Goal: Task Accomplishment & Management: Manage account settings

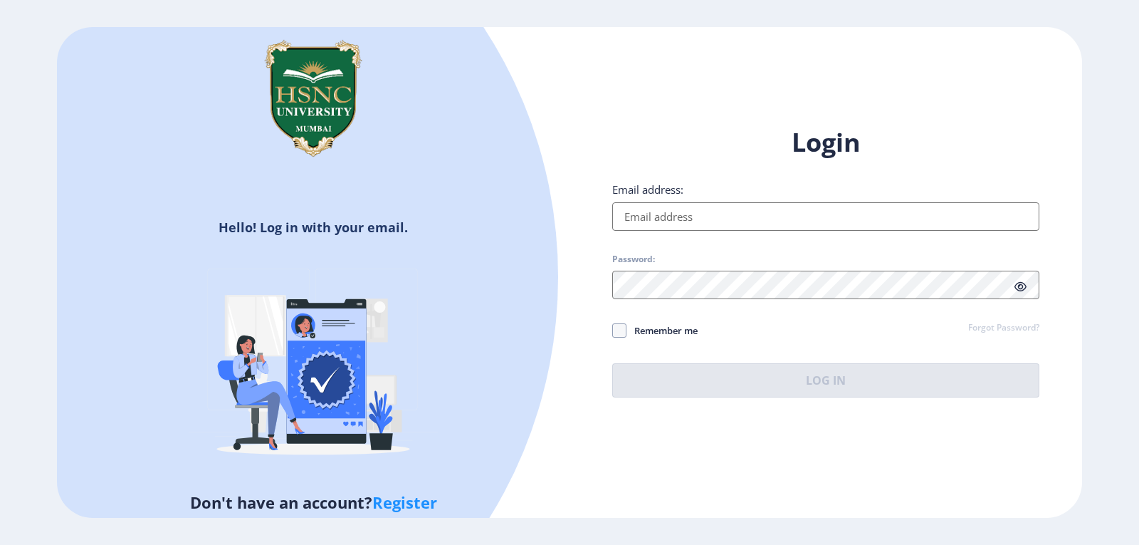
type input "[EMAIL_ADDRESS][DOMAIN_NAME]"
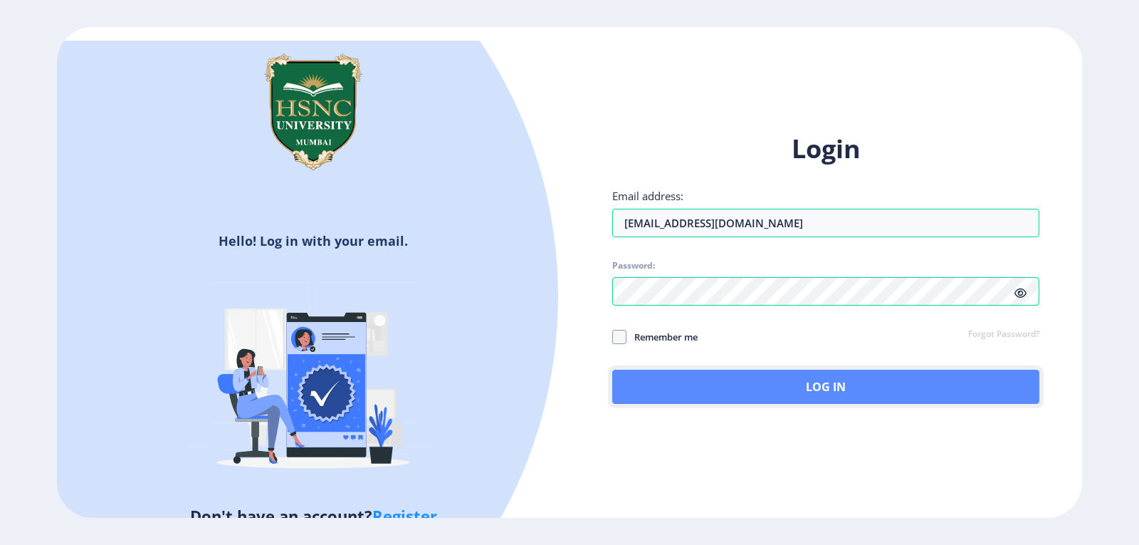
click at [740, 377] on button "Log In" at bounding box center [825, 387] width 427 height 34
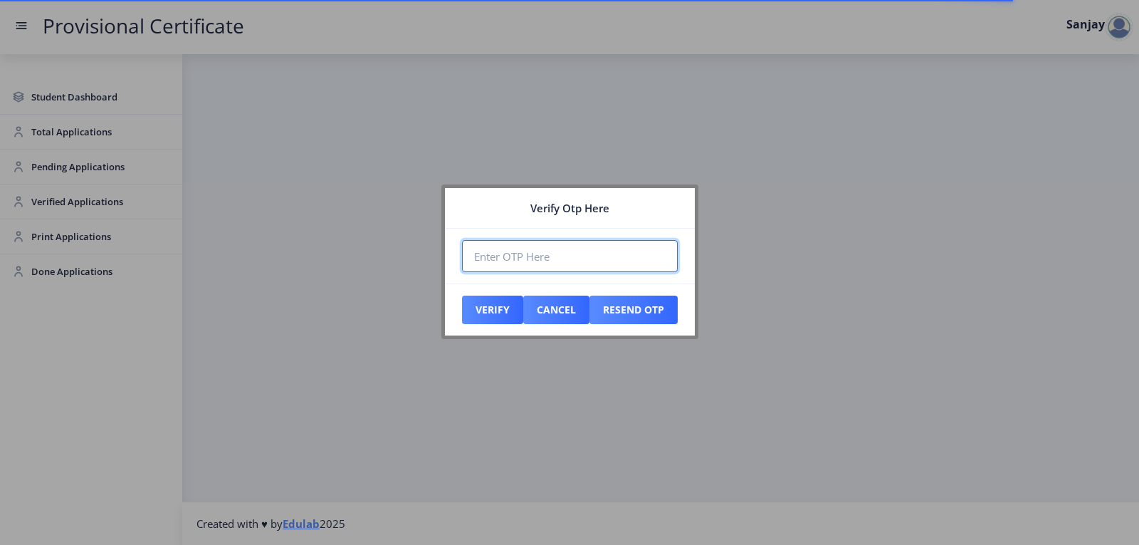
paste input "378103"
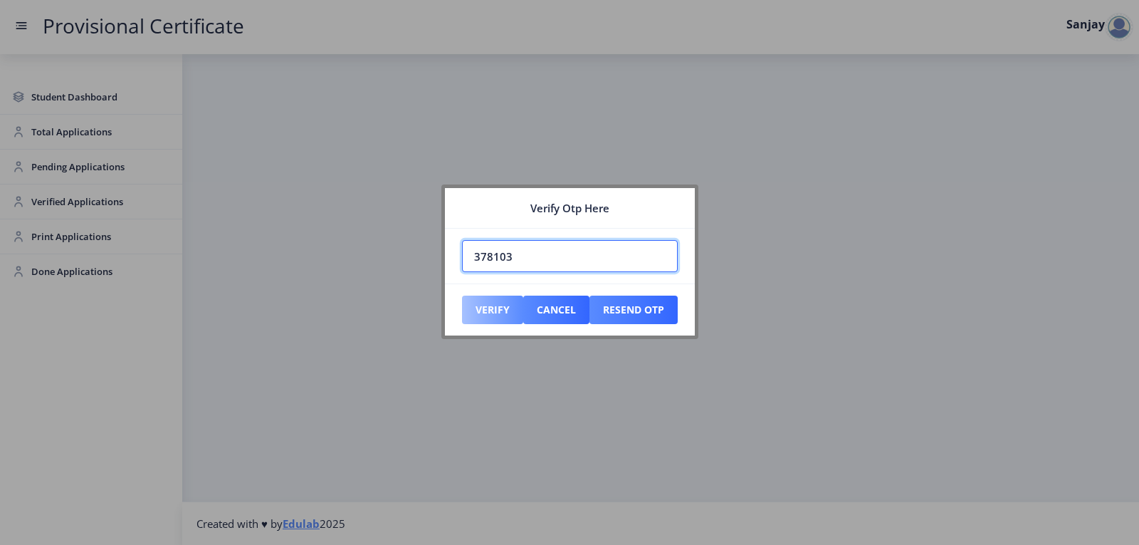
type input "378103"
click at [499, 314] on button "Verify" at bounding box center [492, 310] width 61 height 28
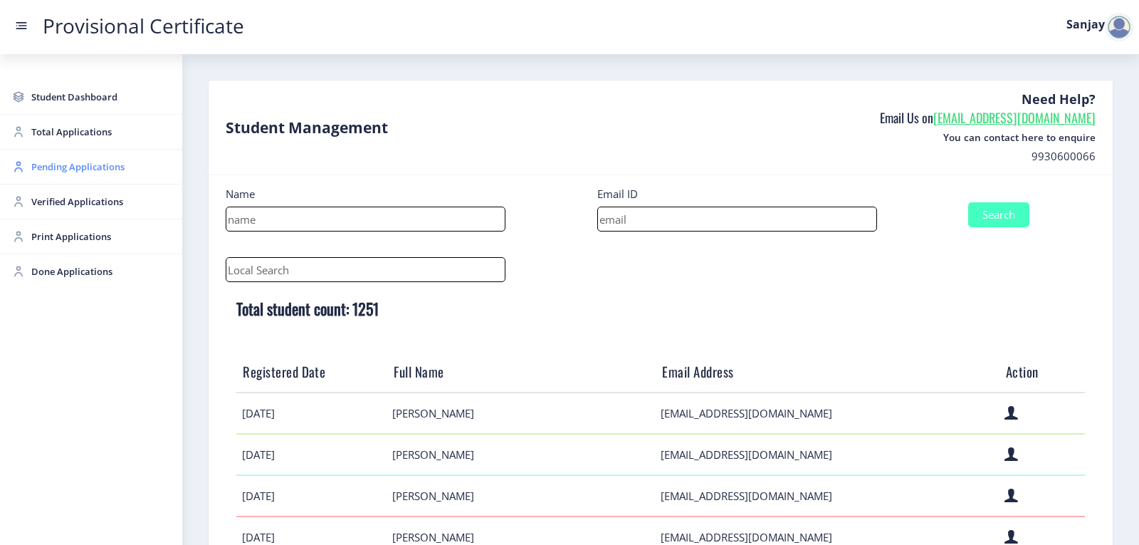
click at [83, 169] on span "Pending Applications" at bounding box center [101, 166] width 140 height 17
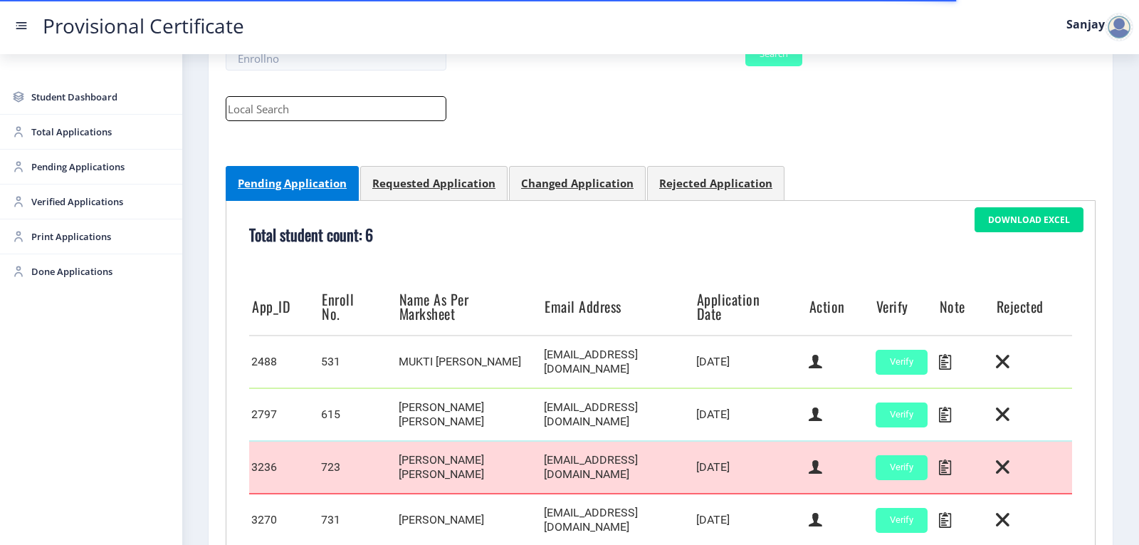
scroll to position [400, 0]
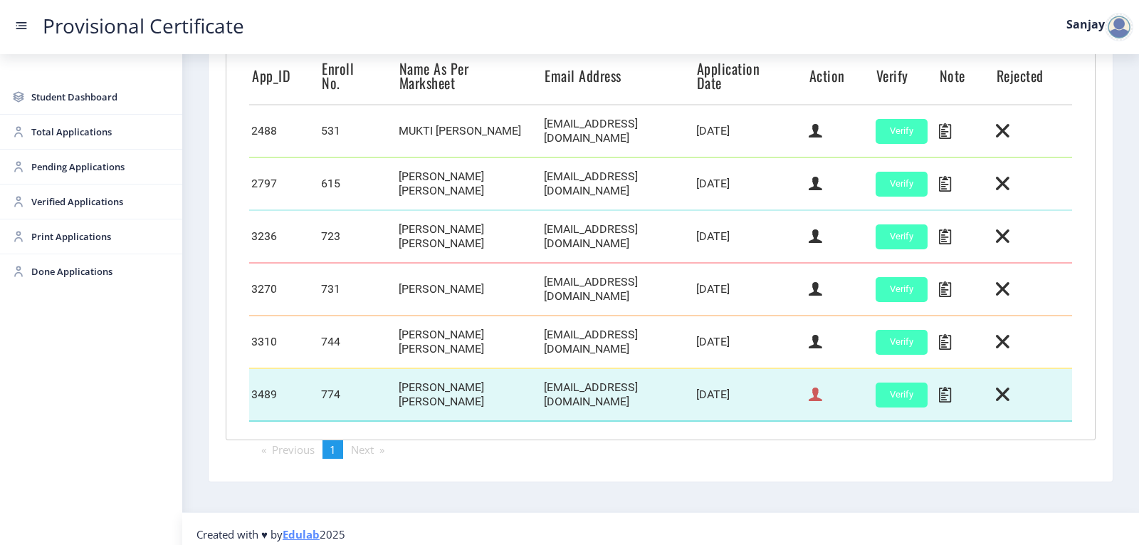
click at [815, 386] on icon at bounding box center [816, 394] width 14 height 19
select select "April"
select select "A"
select select "Regular"
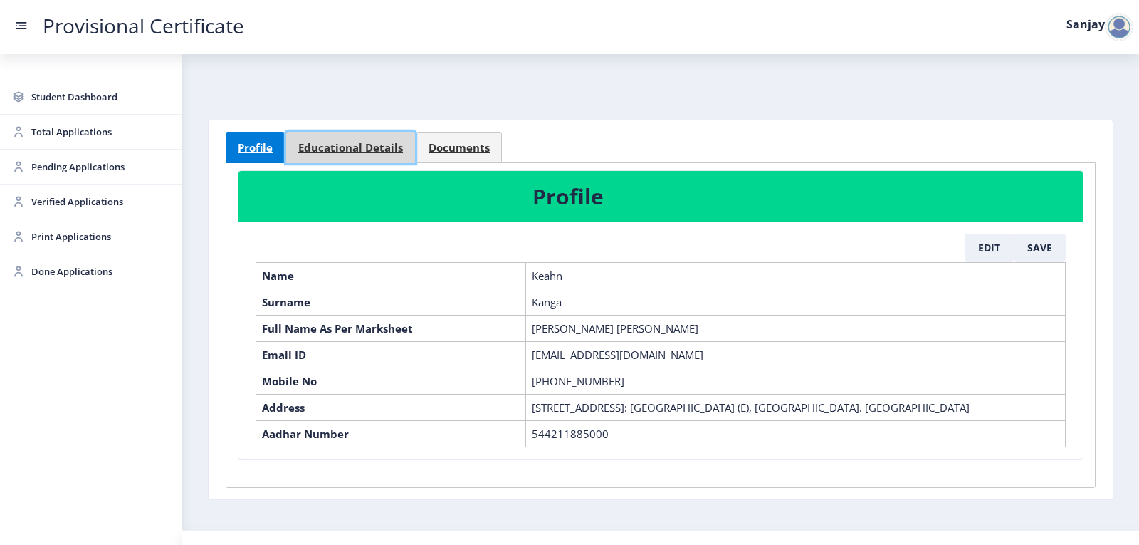
click at [378, 150] on span "Educational Details" at bounding box center [350, 147] width 105 height 11
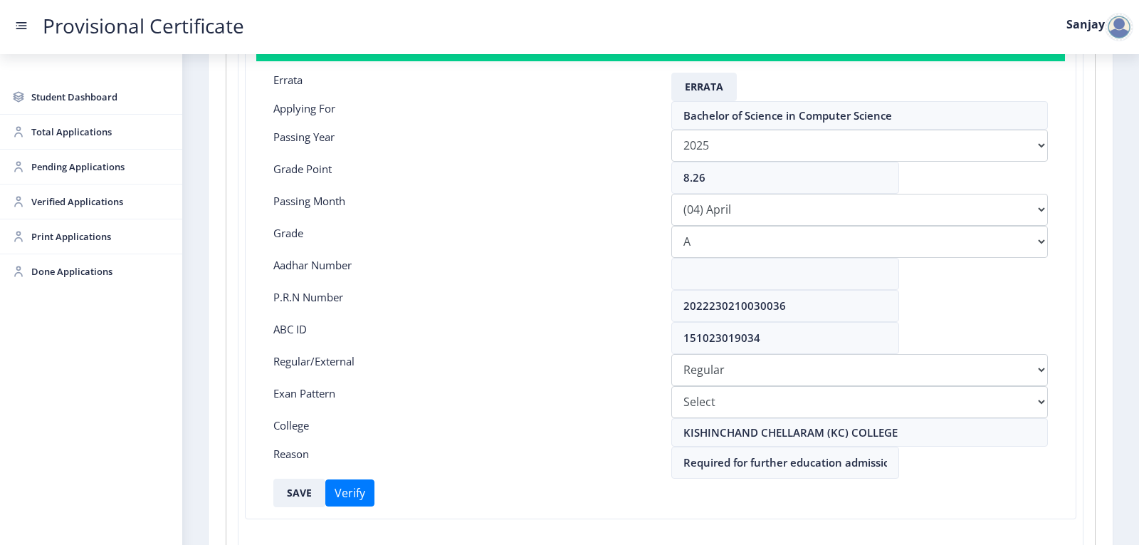
scroll to position [214, 0]
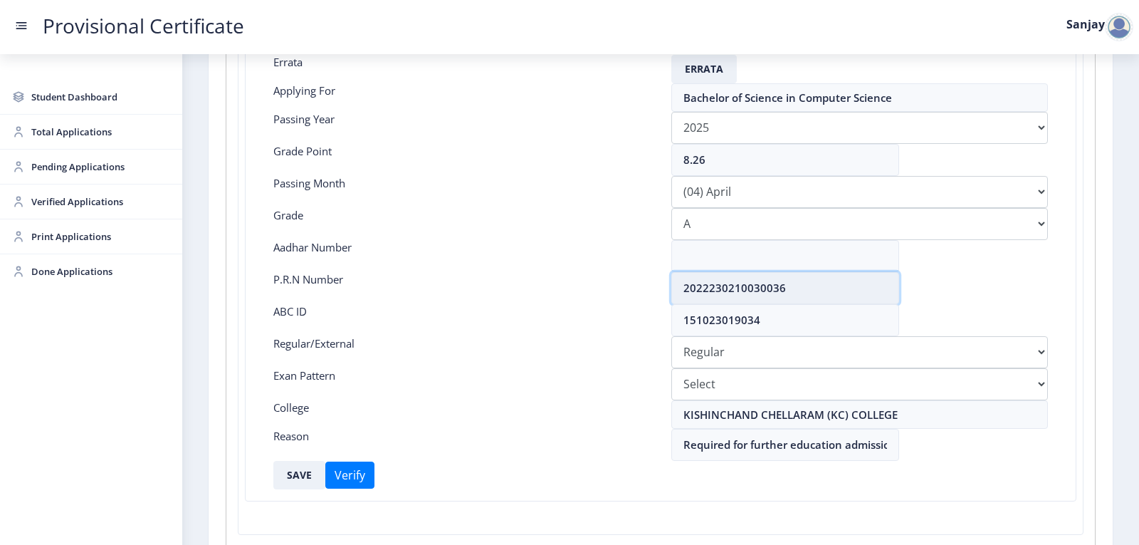
drag, startPoint x: 684, startPoint y: 291, endPoint x: 789, endPoint y: 291, distance: 105.4
click at [789, 291] on input "2022230210030036" at bounding box center [786, 288] width 228 height 32
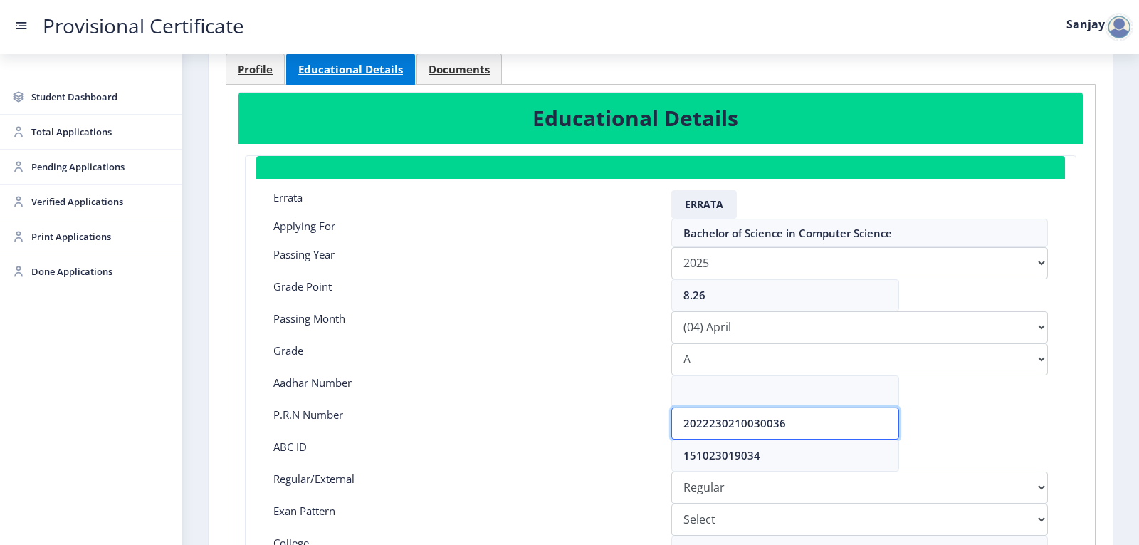
scroll to position [0, 0]
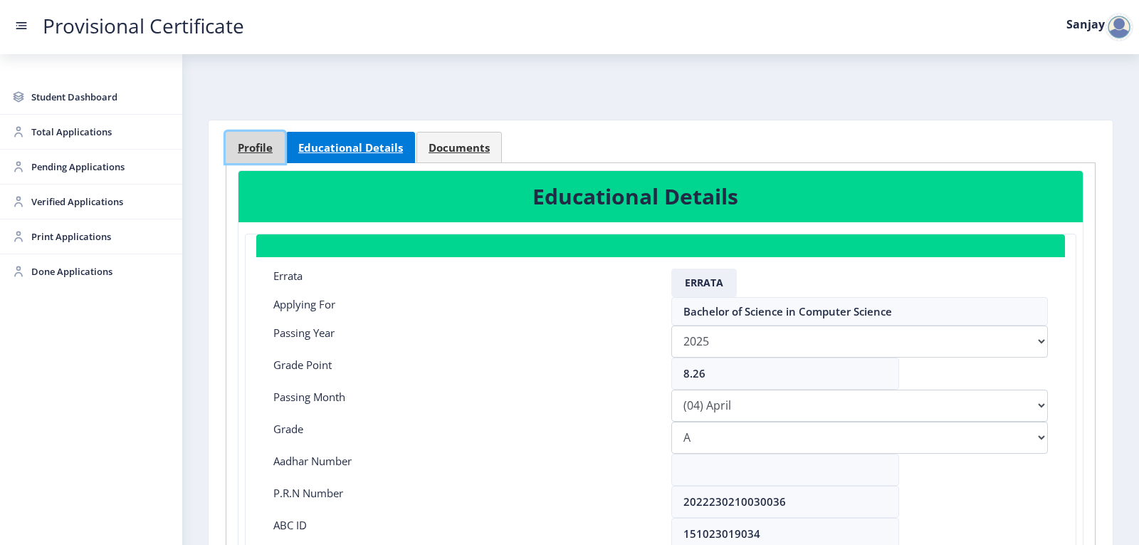
click at [270, 146] on span "Profile" at bounding box center [255, 147] width 35 height 11
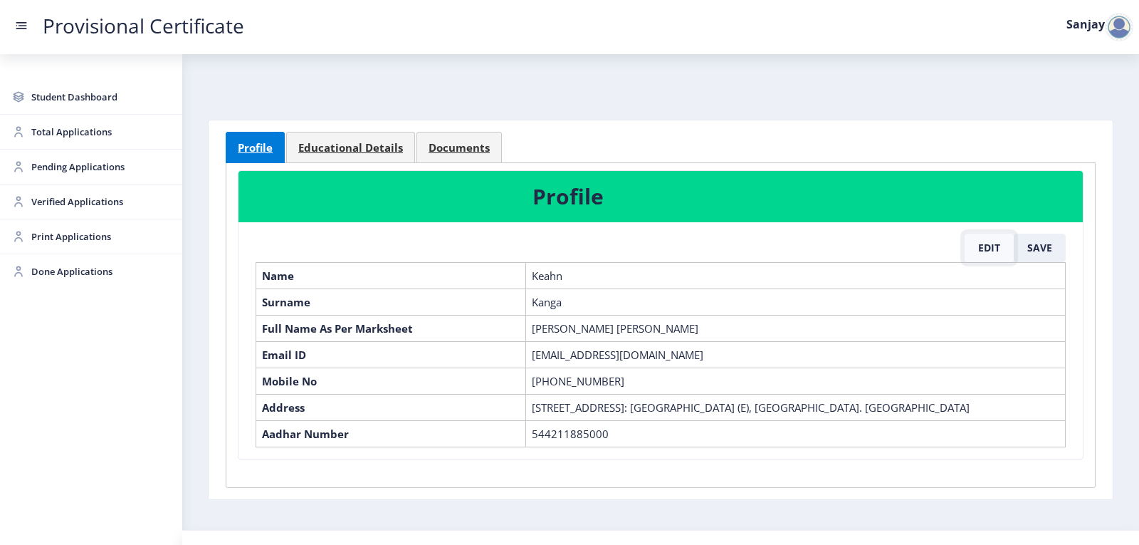
click at [990, 250] on button "Edit" at bounding box center [989, 248] width 49 height 28
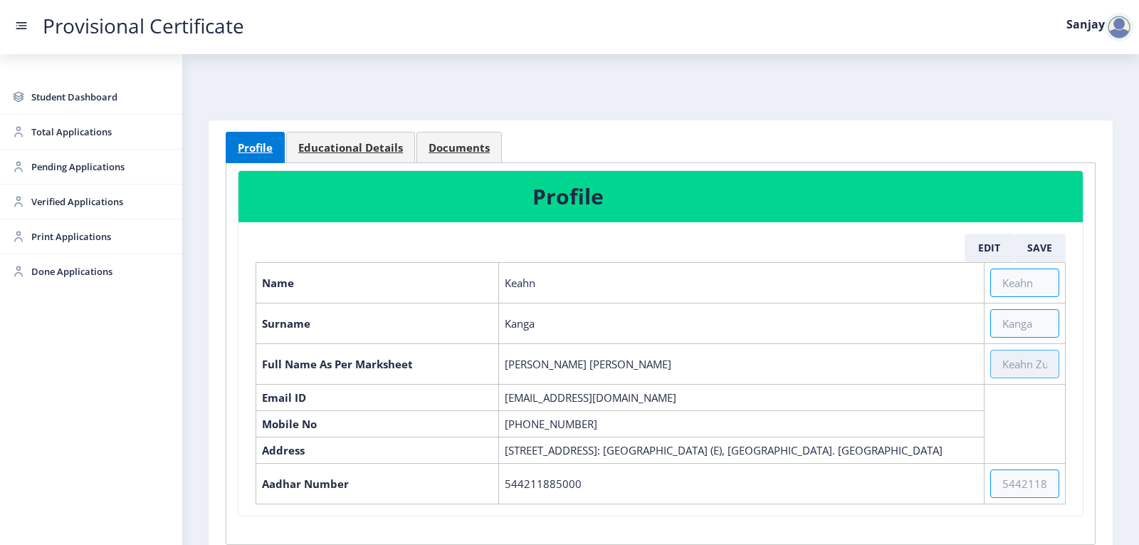
click at [1021, 365] on input "text" at bounding box center [1025, 364] width 69 height 28
paste input "KEAHN ZUBIN KANGA SHIRAZ"
type input "KEAHN ZUBIN KANGA SHIRAZ"
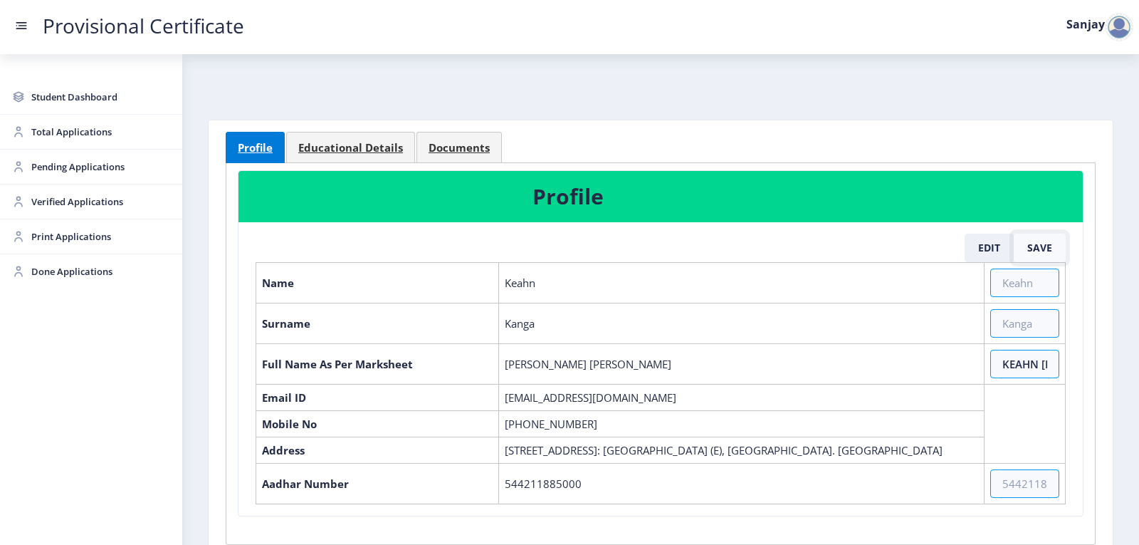
click at [1037, 245] on button "Save" at bounding box center [1040, 248] width 52 height 28
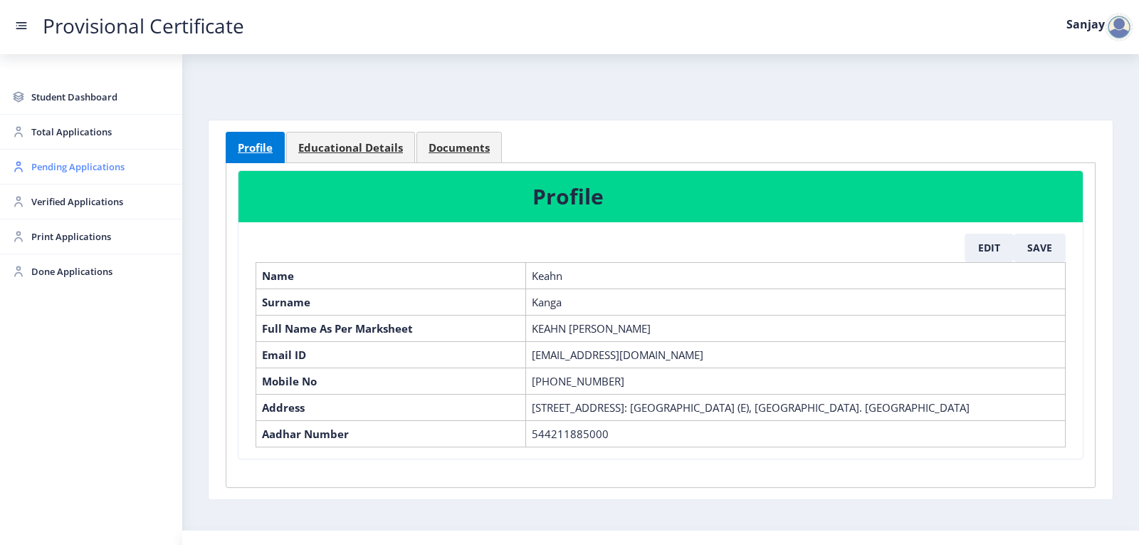
click at [45, 165] on span "Pending Applications" at bounding box center [101, 166] width 140 height 17
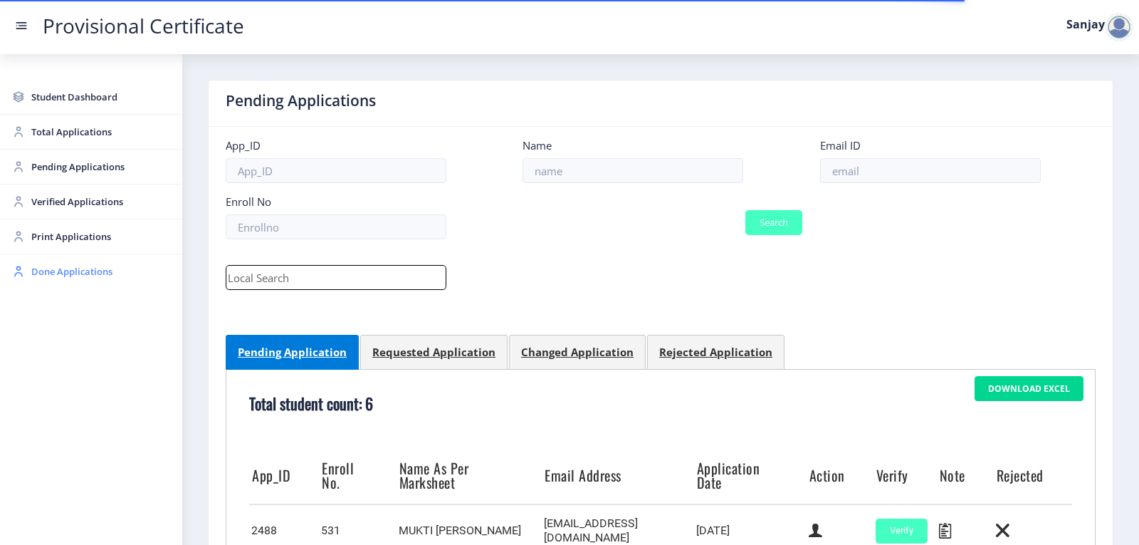
click at [80, 271] on span "Done Applications" at bounding box center [101, 271] width 140 height 17
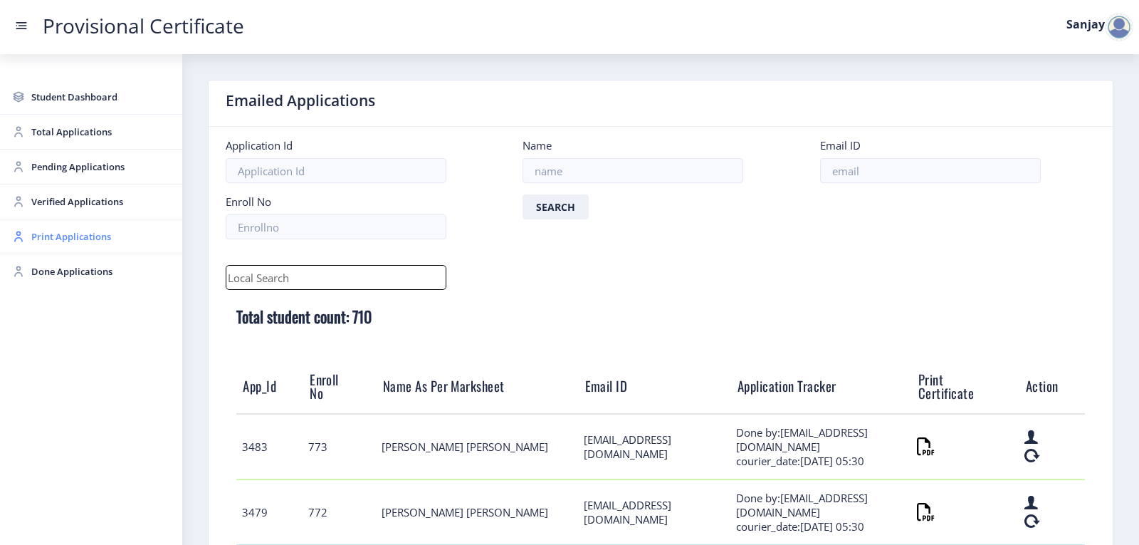
click at [94, 233] on span "Print Applications" at bounding box center [101, 236] width 140 height 17
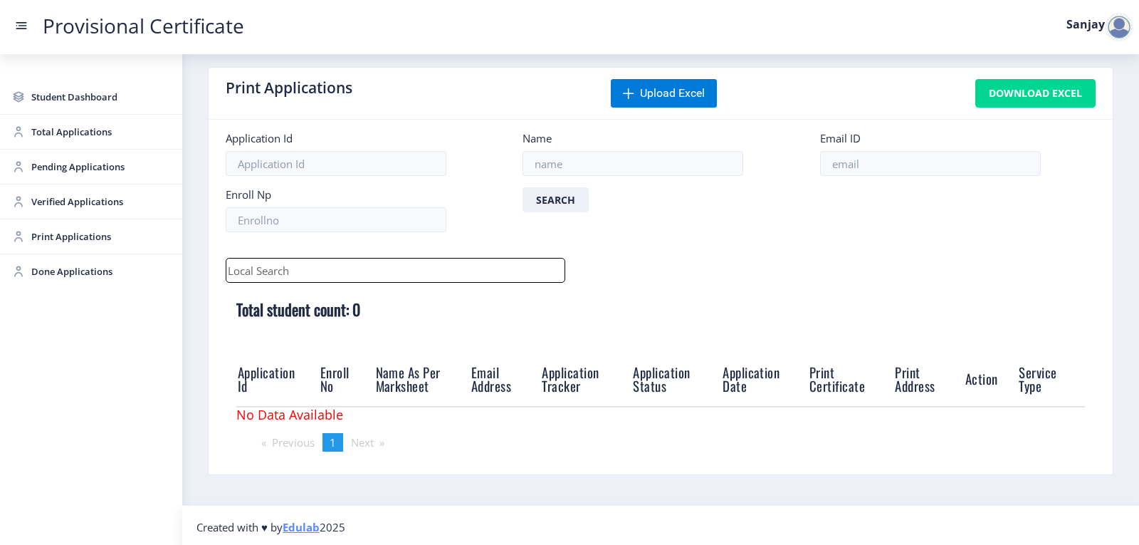
scroll to position [16, 0]
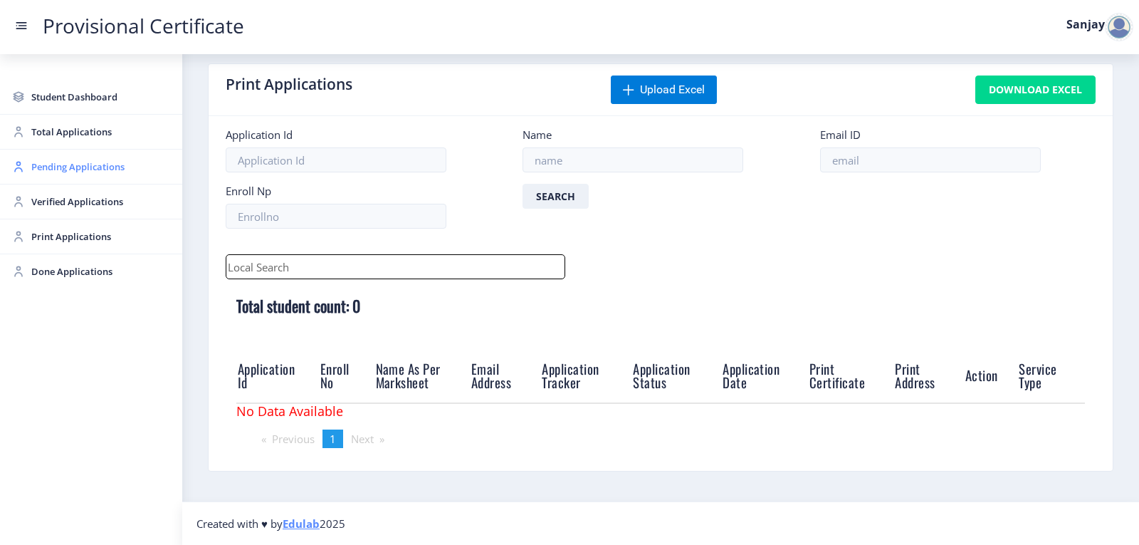
click at [87, 167] on span "Pending Applications" at bounding box center [101, 166] width 140 height 17
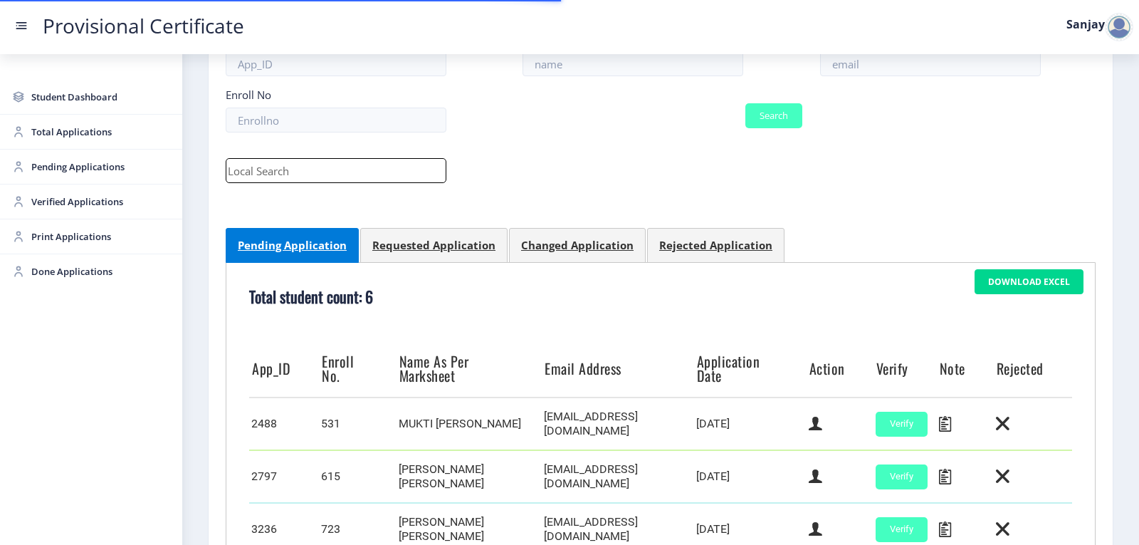
scroll to position [403, 0]
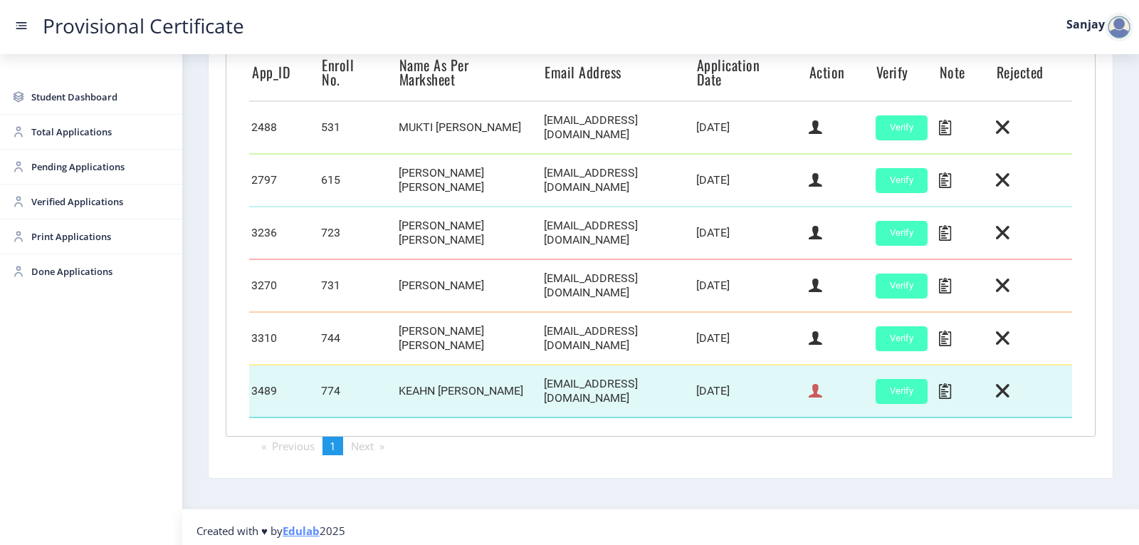
click at [814, 389] on icon at bounding box center [816, 391] width 14 height 19
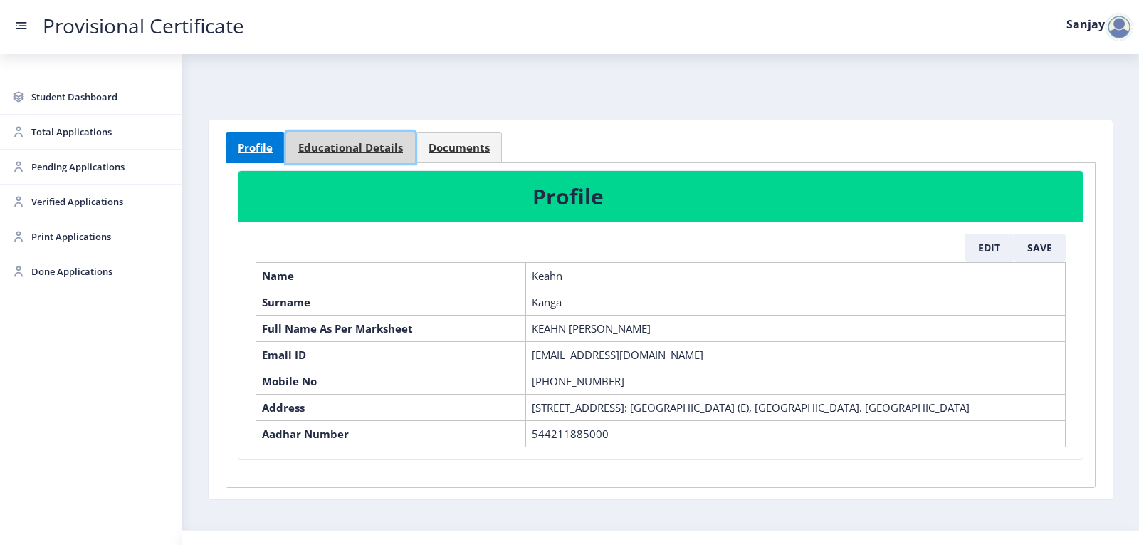
click at [361, 151] on span "Educational Details" at bounding box center [350, 147] width 105 height 11
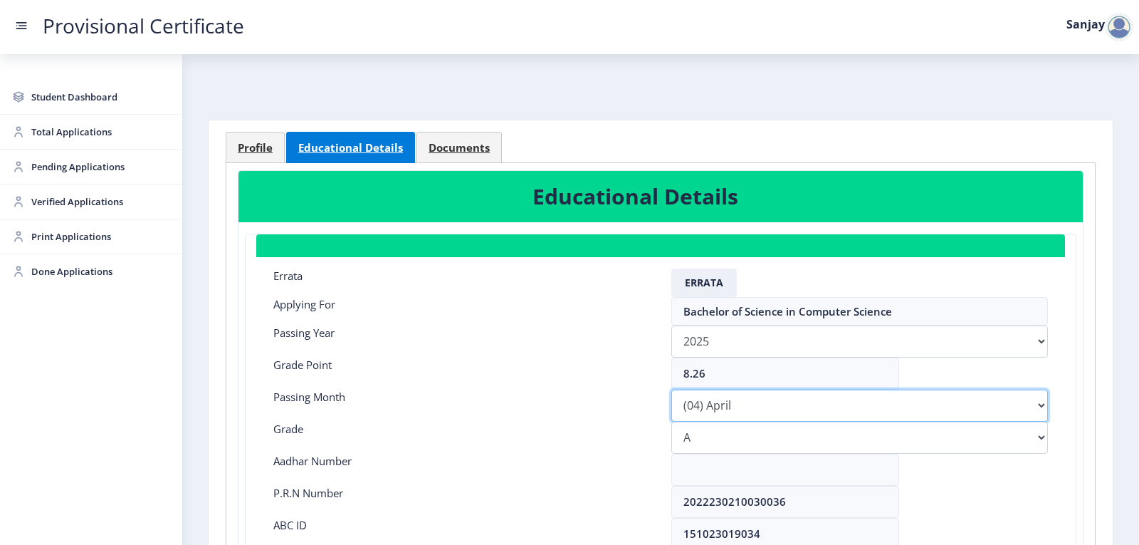
click at [740, 412] on select "Please select PassingMonth (01) January (02) February (03) March (04) April (05…" at bounding box center [860, 406] width 377 height 32
select select "March"
click at [672, 390] on select "Please select PassingMonth (01) January (02) February (03) March (04) April (05…" at bounding box center [860, 406] width 377 height 32
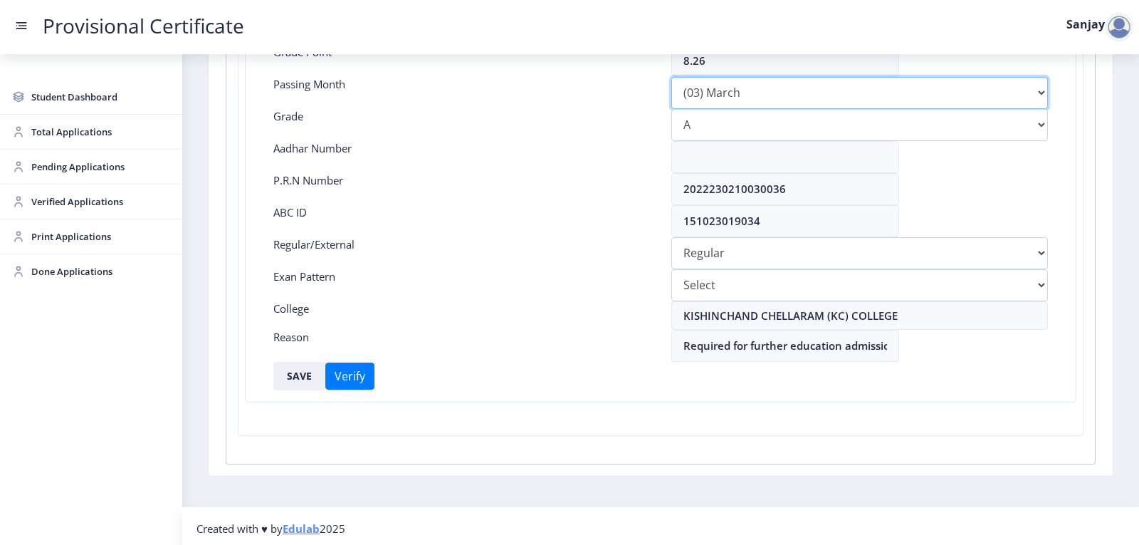
scroll to position [318, 0]
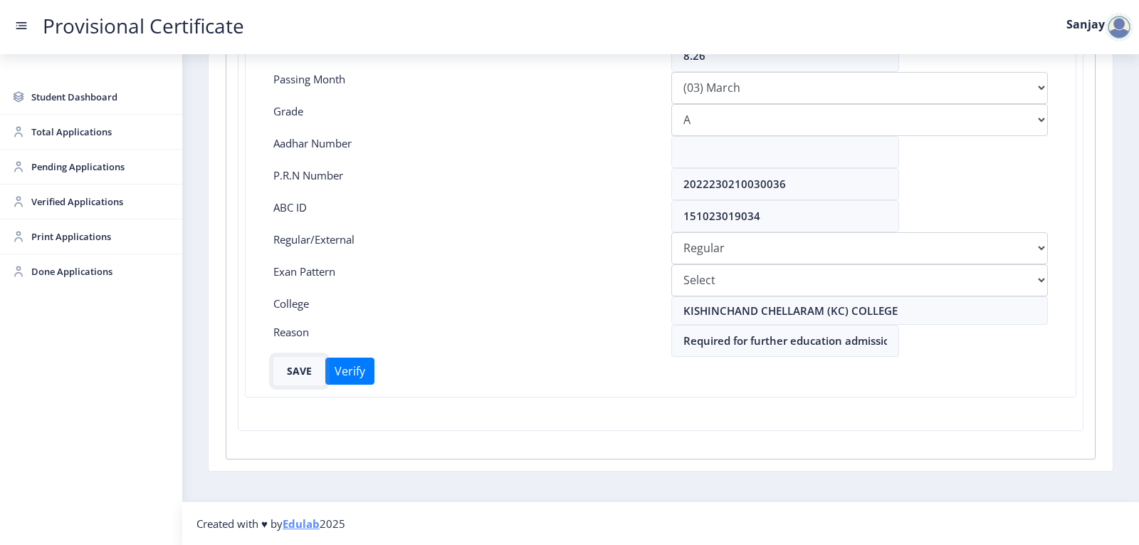
click at [294, 370] on button "SAVE" at bounding box center [299, 371] width 52 height 28
click at [46, 171] on span "Pending Applications" at bounding box center [101, 166] width 140 height 17
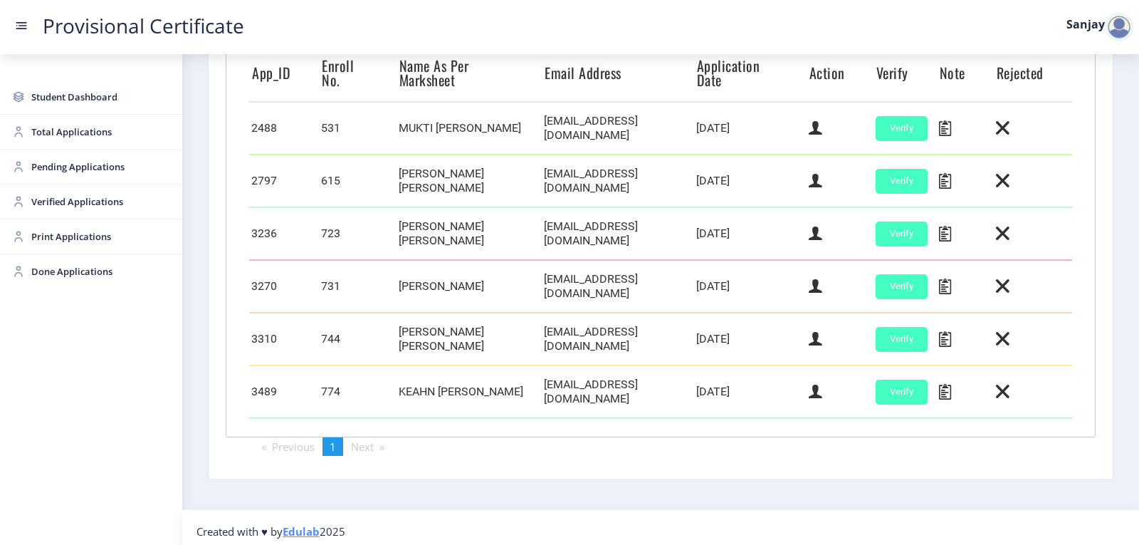
scroll to position [403, 0]
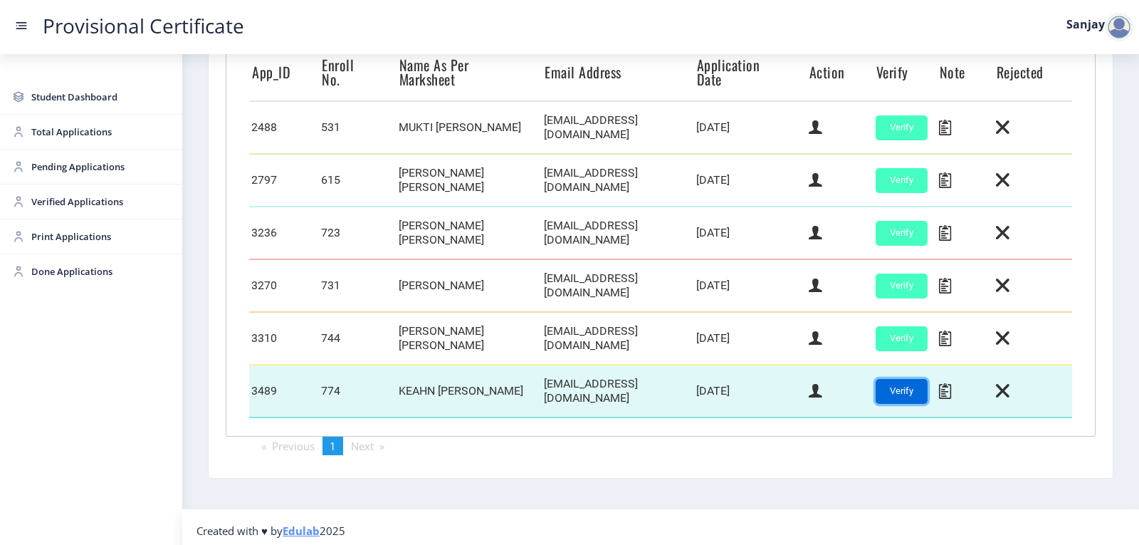
click at [904, 386] on button "Verify" at bounding box center [902, 391] width 52 height 25
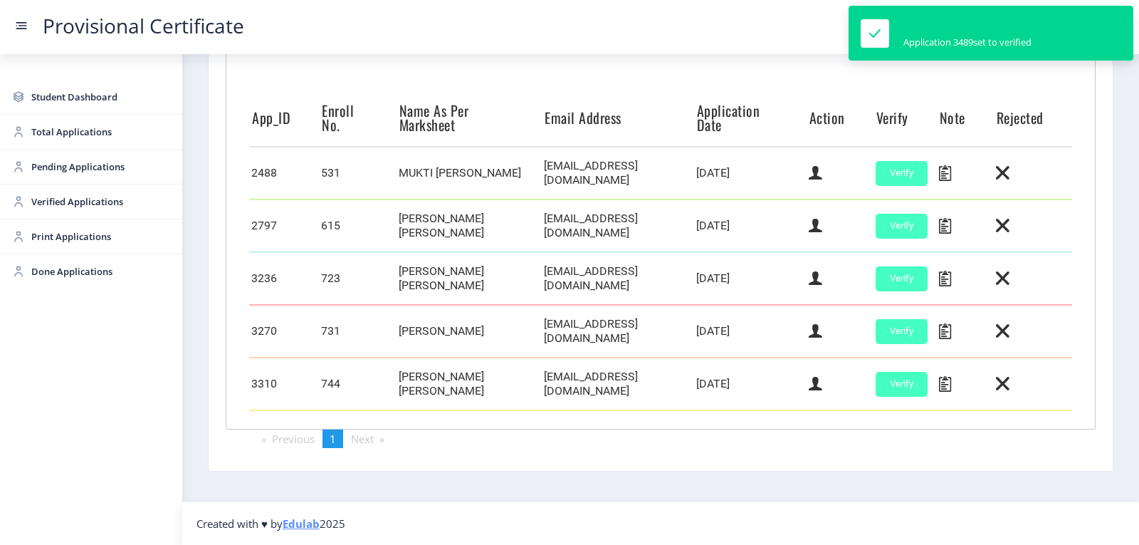
scroll to position [350, 0]
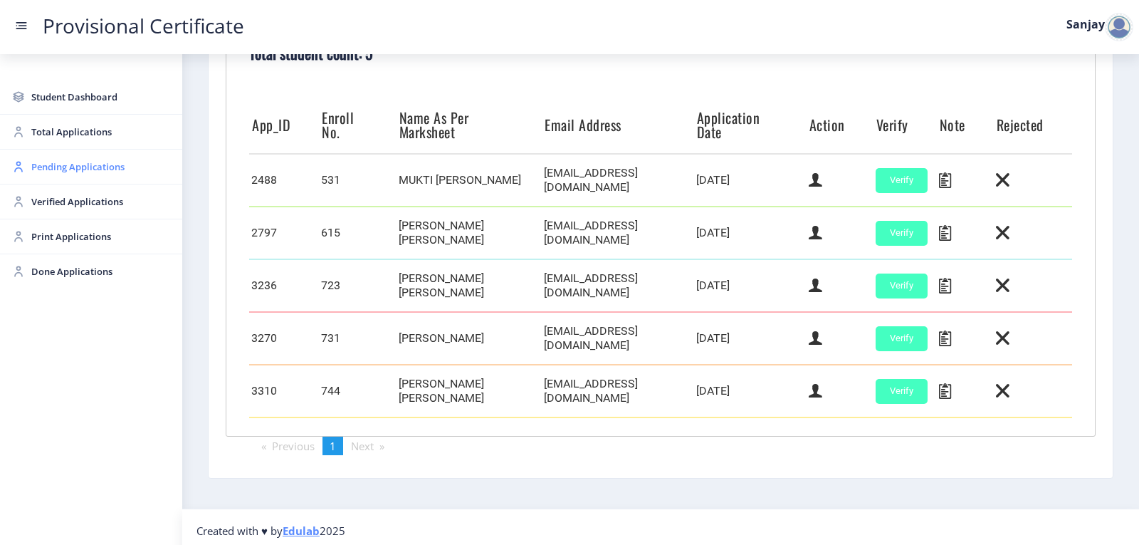
click at [84, 168] on span "Pending Applications" at bounding box center [101, 166] width 140 height 17
click at [100, 199] on span "Verified Applications" at bounding box center [101, 201] width 140 height 17
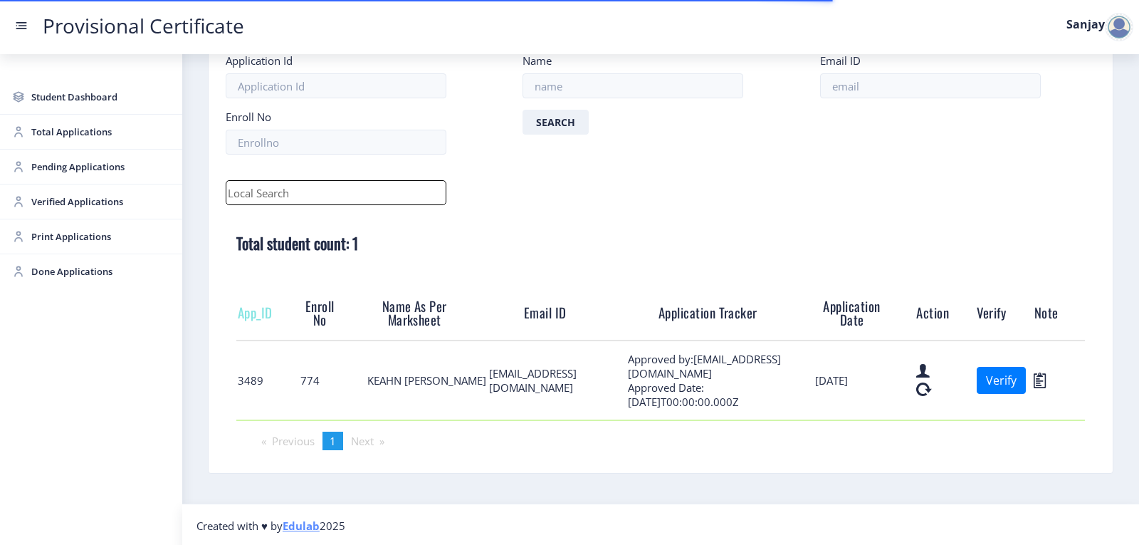
scroll to position [87, 0]
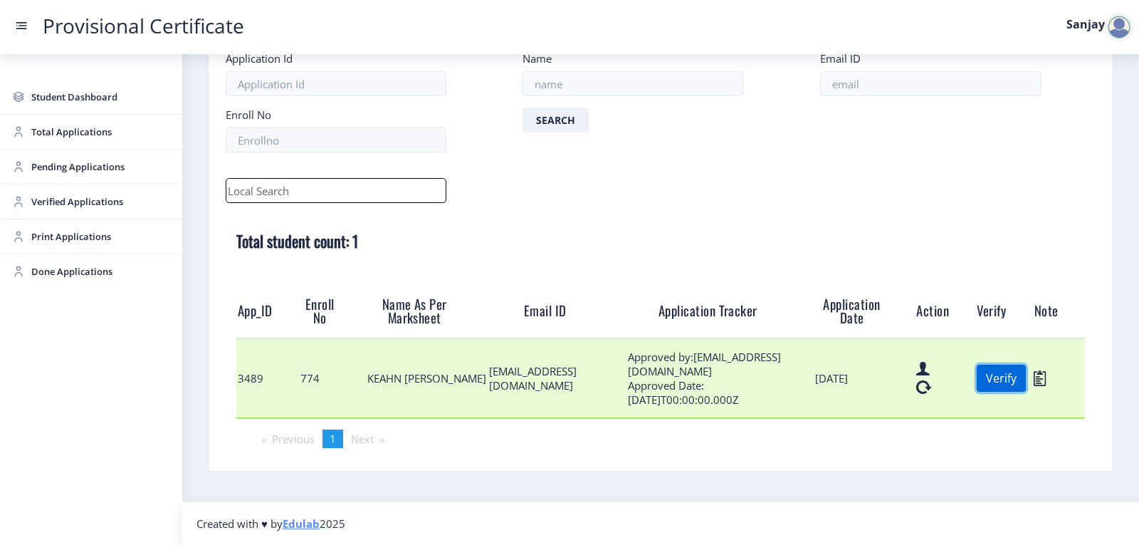
click at [1000, 382] on button "Verify" at bounding box center [1001, 378] width 49 height 27
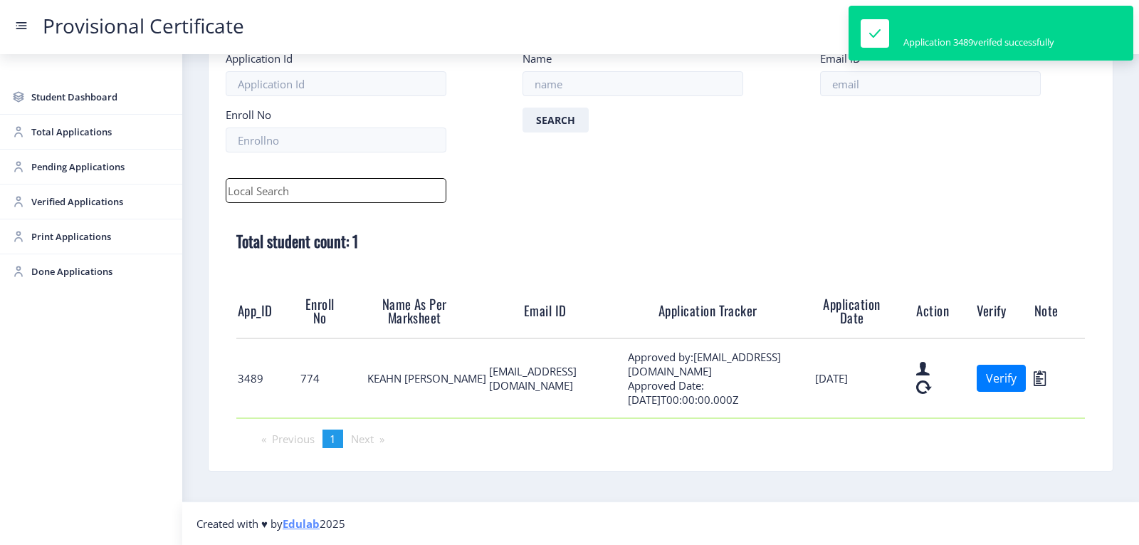
scroll to position [9, 0]
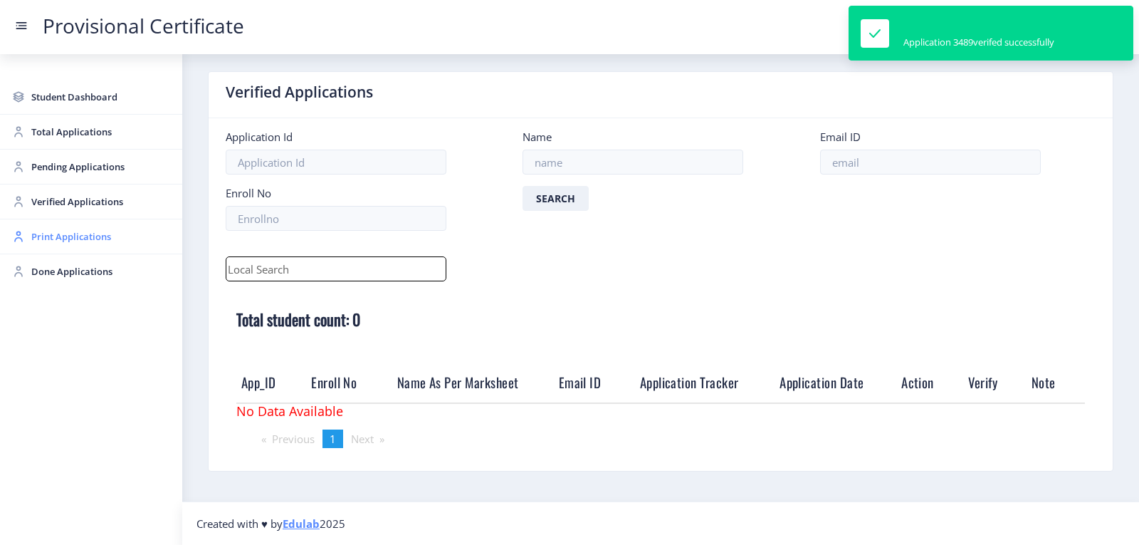
click at [85, 232] on span "Print Applications" at bounding box center [101, 236] width 140 height 17
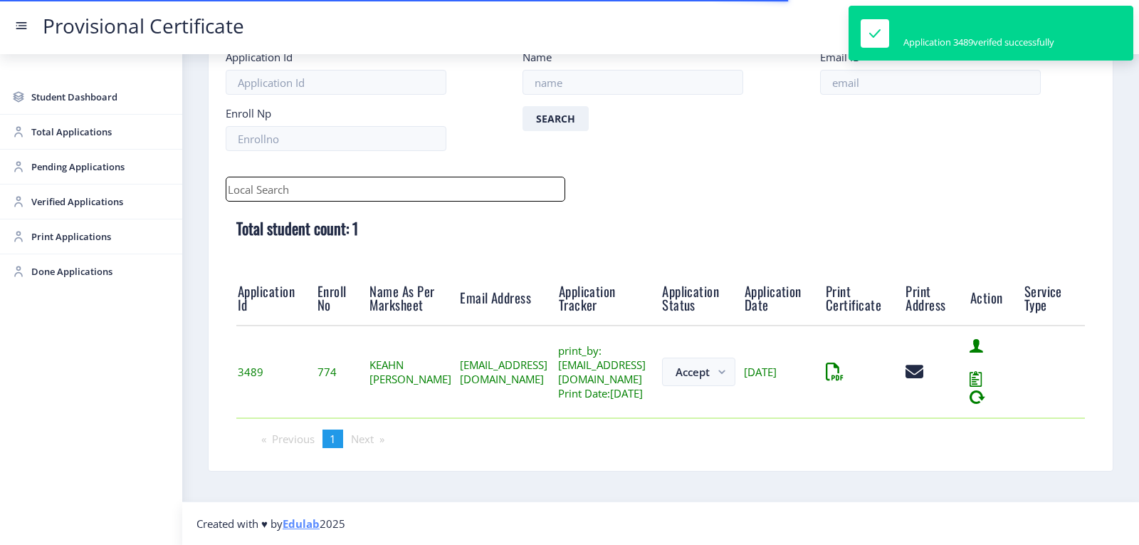
scroll to position [111, 0]
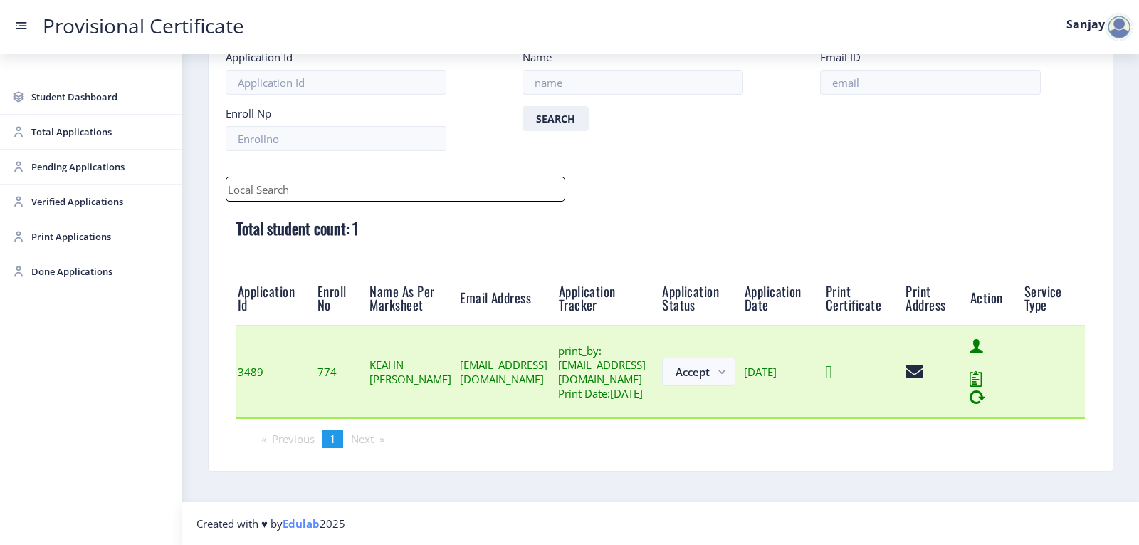
click at [833, 366] on icon at bounding box center [829, 372] width 6 height 18
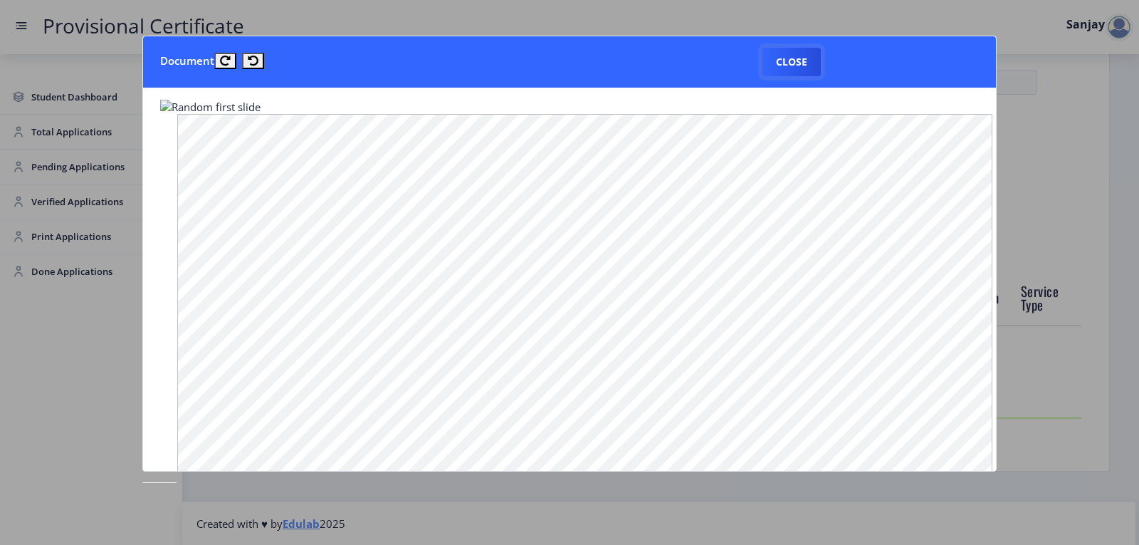
click at [798, 59] on button "Close" at bounding box center [792, 62] width 58 height 28
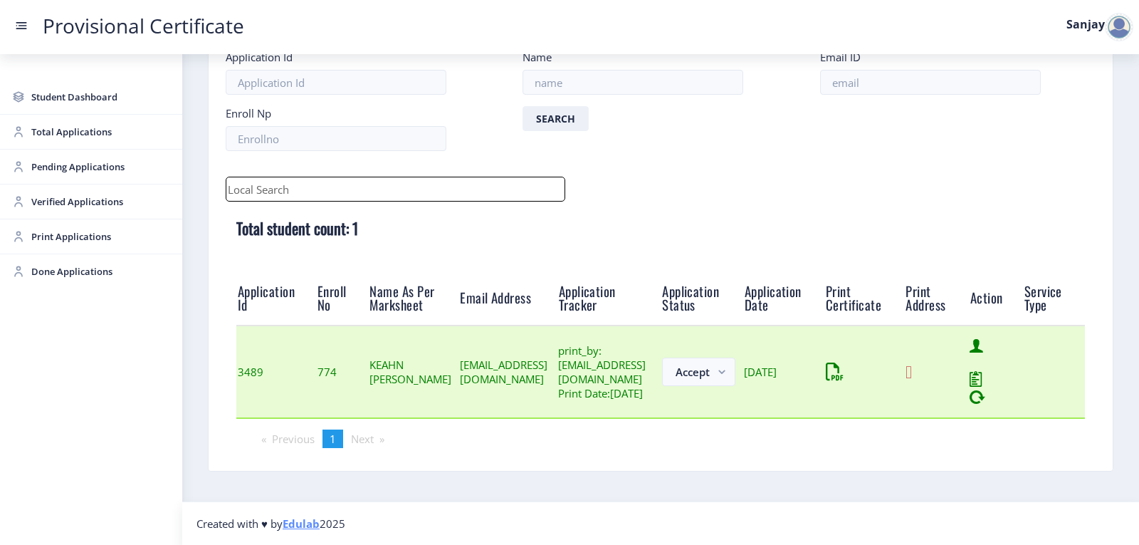
click at [912, 370] on icon at bounding box center [909, 372] width 6 height 18
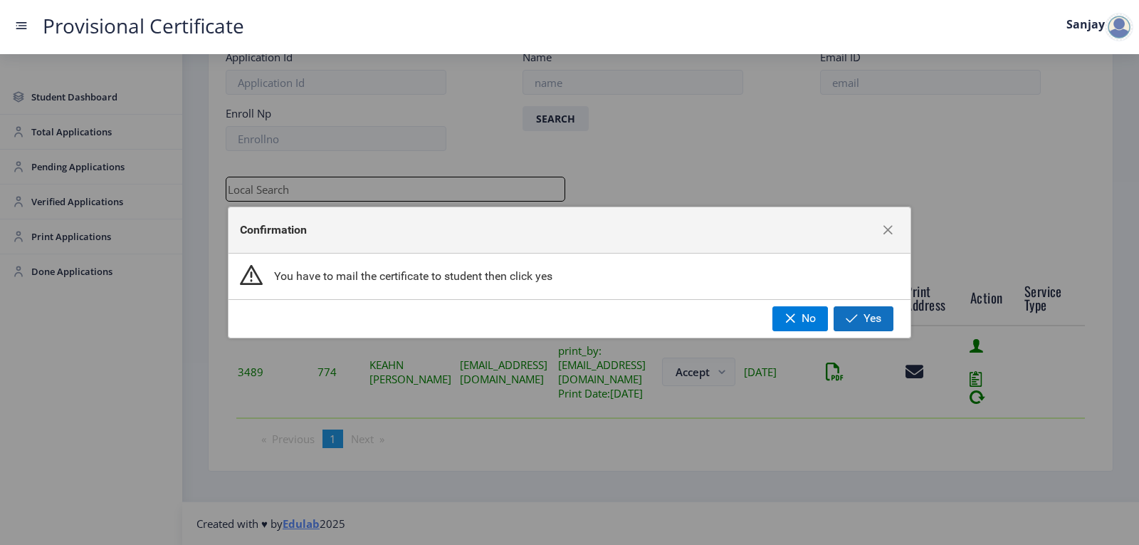
click at [877, 322] on span "Yes" at bounding box center [873, 318] width 18 height 13
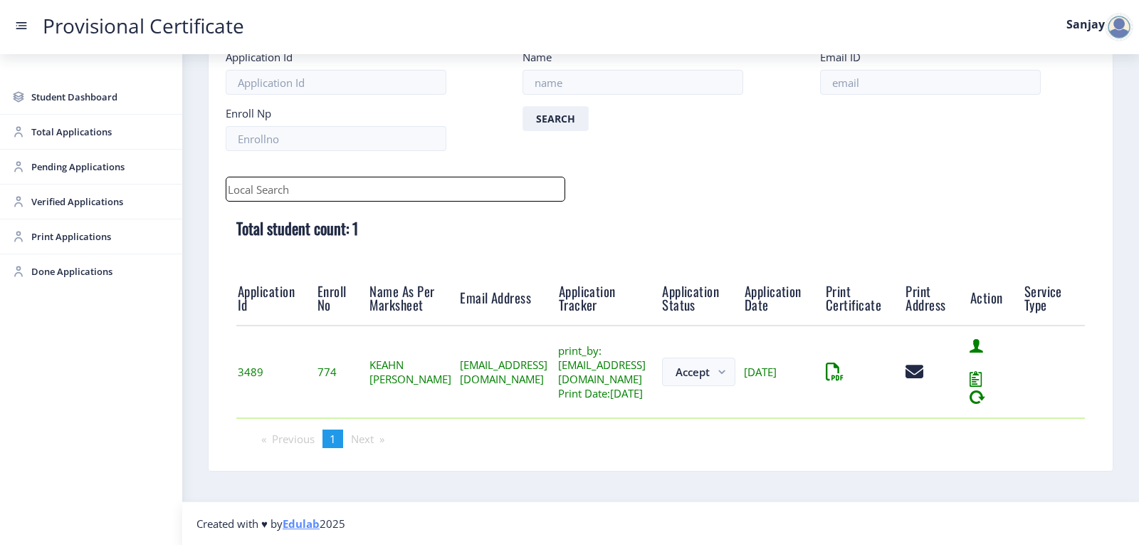
scroll to position [16, 0]
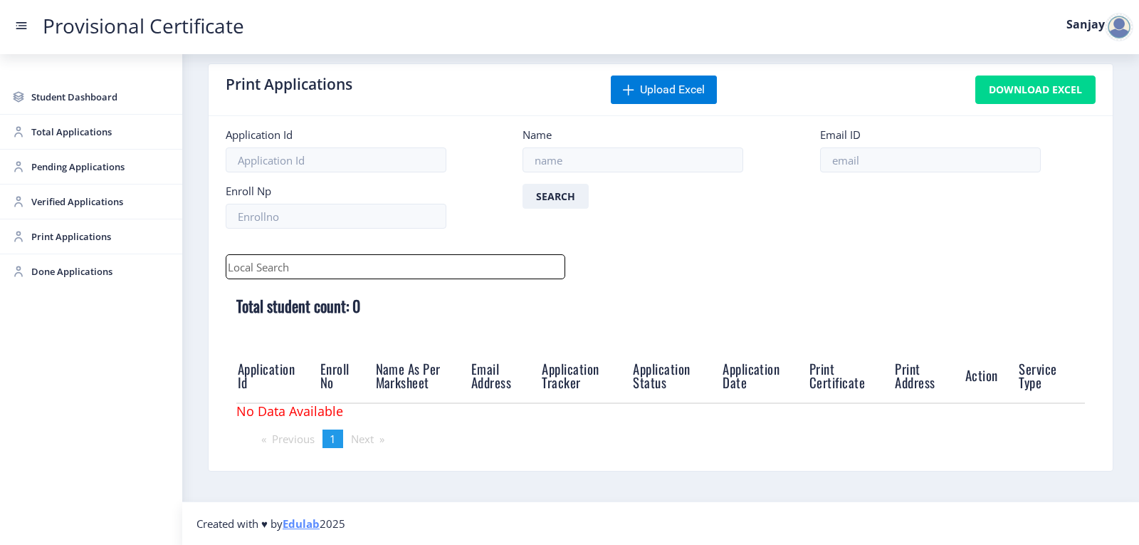
click at [1120, 31] on div at bounding box center [1119, 27] width 28 height 28
click at [1084, 108] on span "Log out" at bounding box center [1082, 103] width 91 height 17
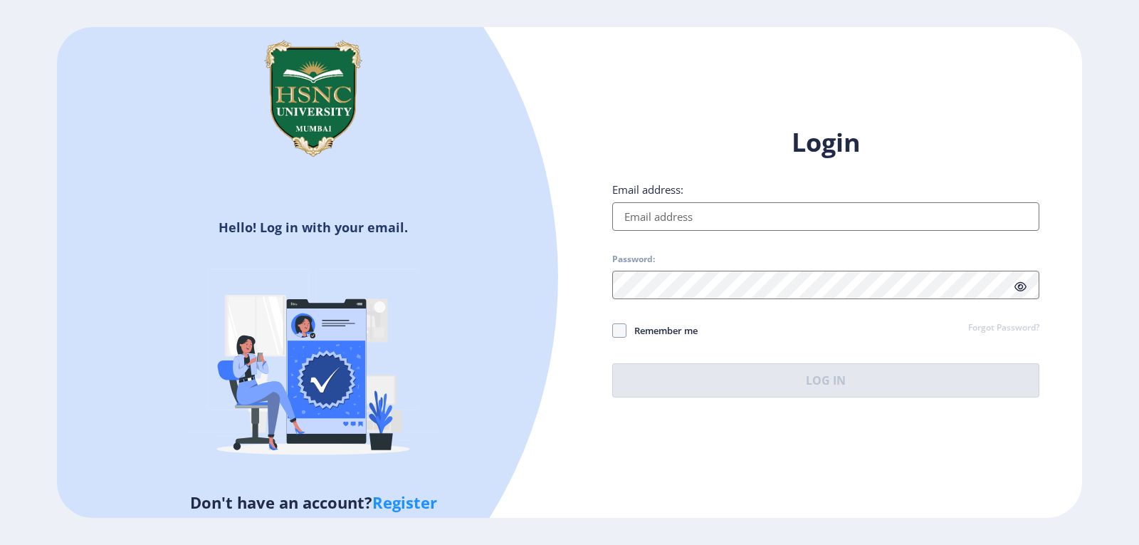
type input "[EMAIL_ADDRESS][DOMAIN_NAME]"
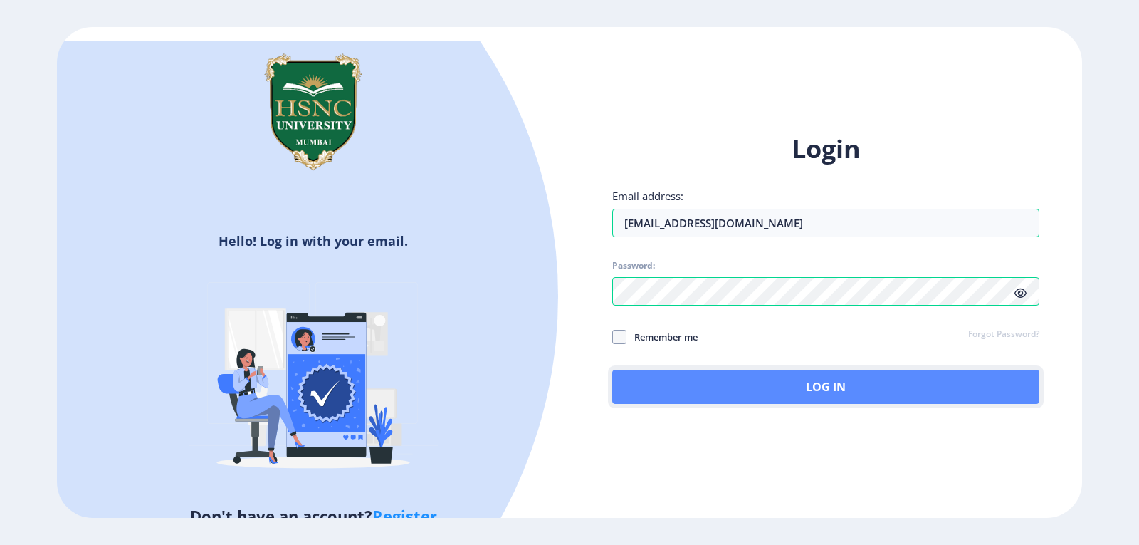
click at [823, 385] on button "Log In" at bounding box center [825, 387] width 427 height 34
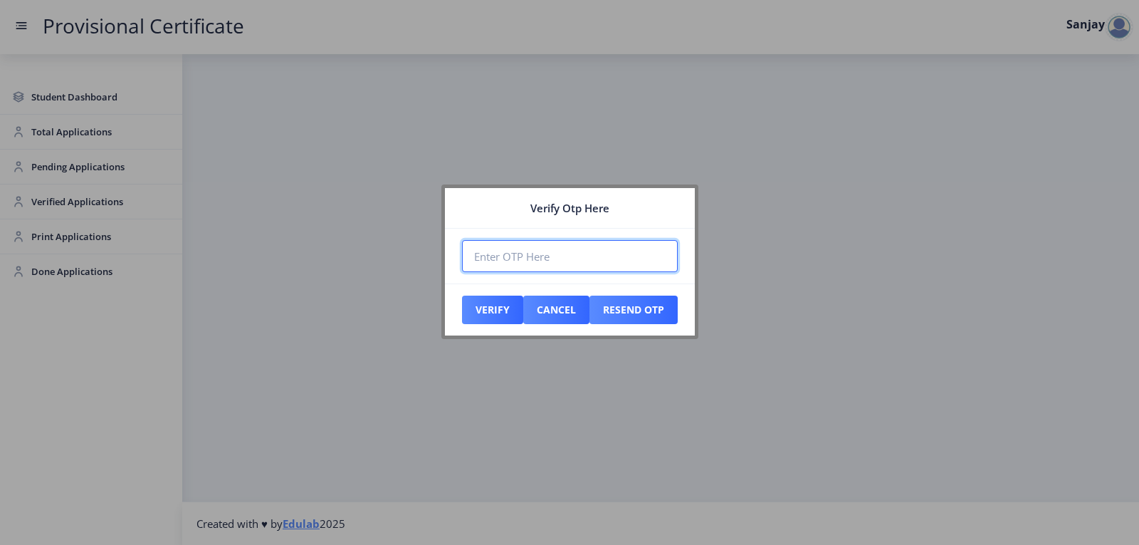
paste input "689741"
type input "689741"
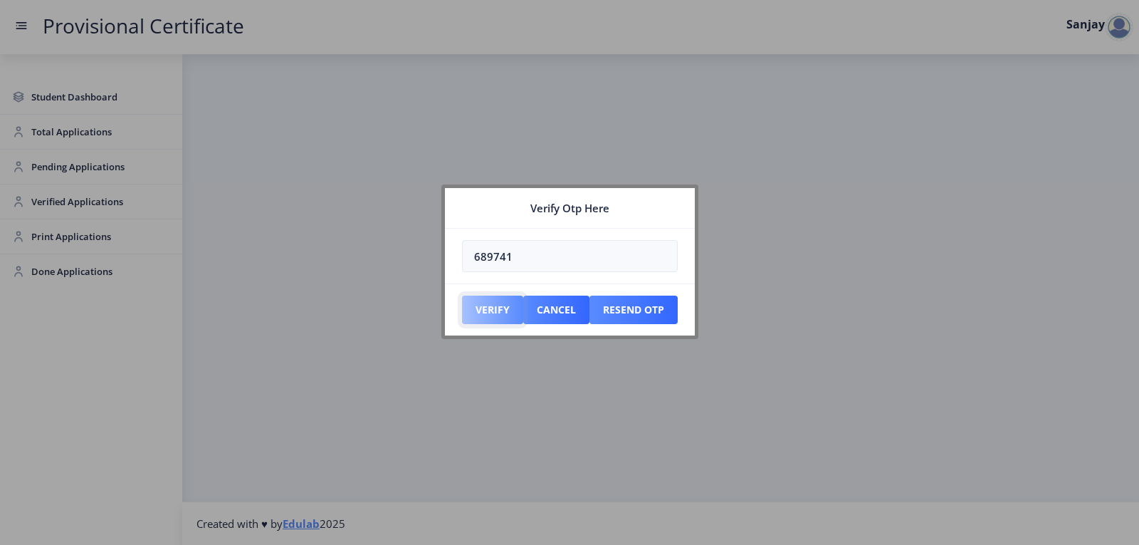
click at [490, 308] on button "Verify" at bounding box center [492, 310] width 61 height 28
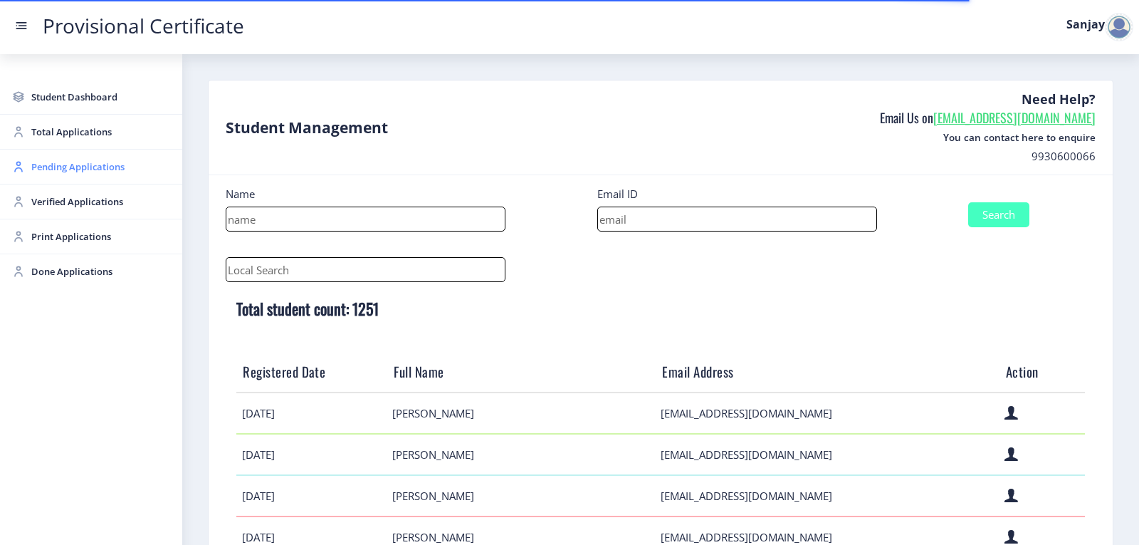
click at [78, 169] on span "Pending Applications" at bounding box center [101, 166] width 140 height 17
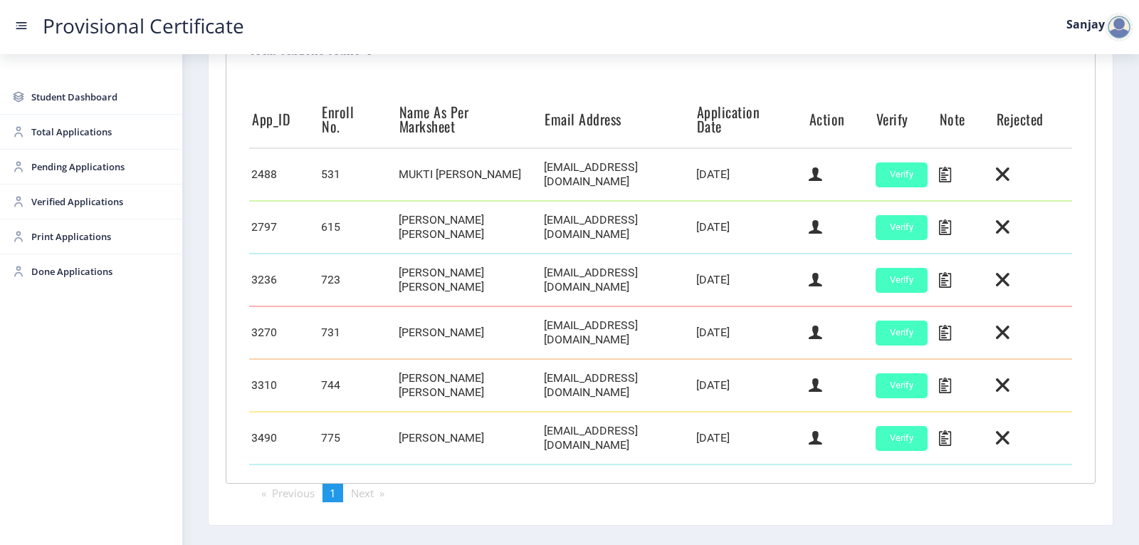
scroll to position [400, 0]
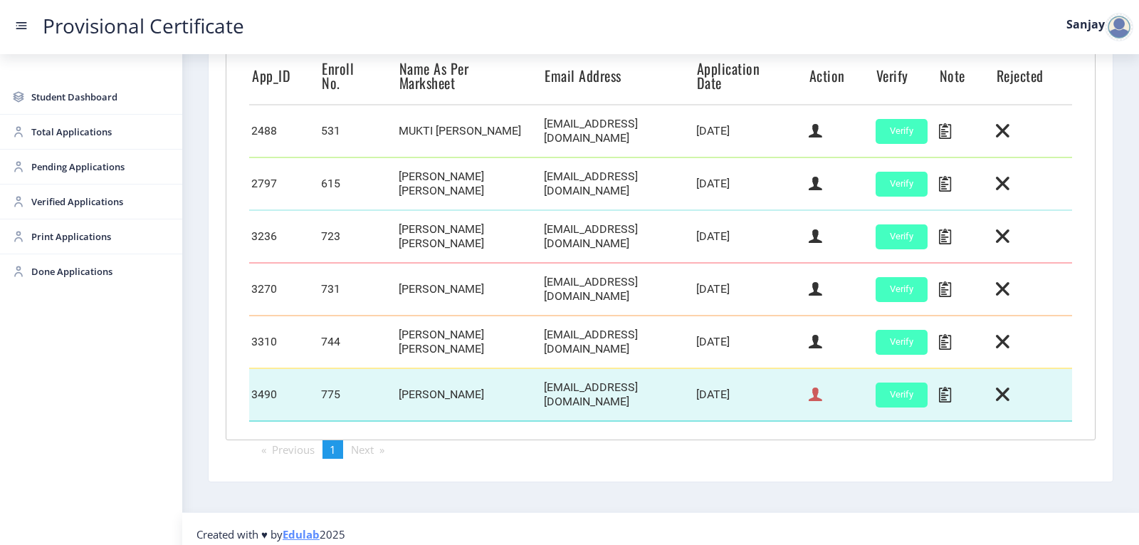
click at [814, 386] on icon at bounding box center [816, 394] width 14 height 19
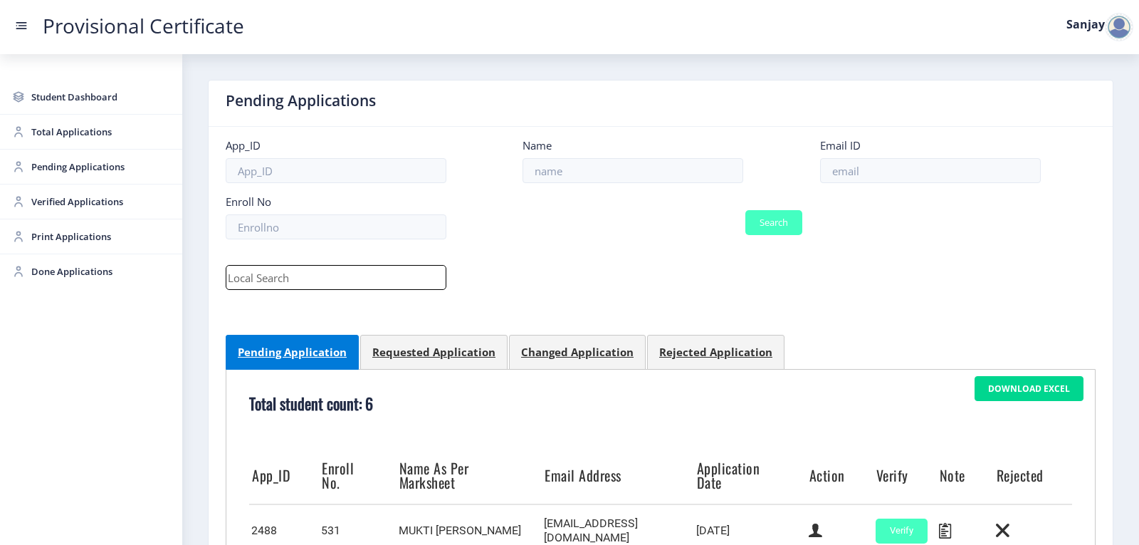
select select "March"
select select "A"
select select "Regular"
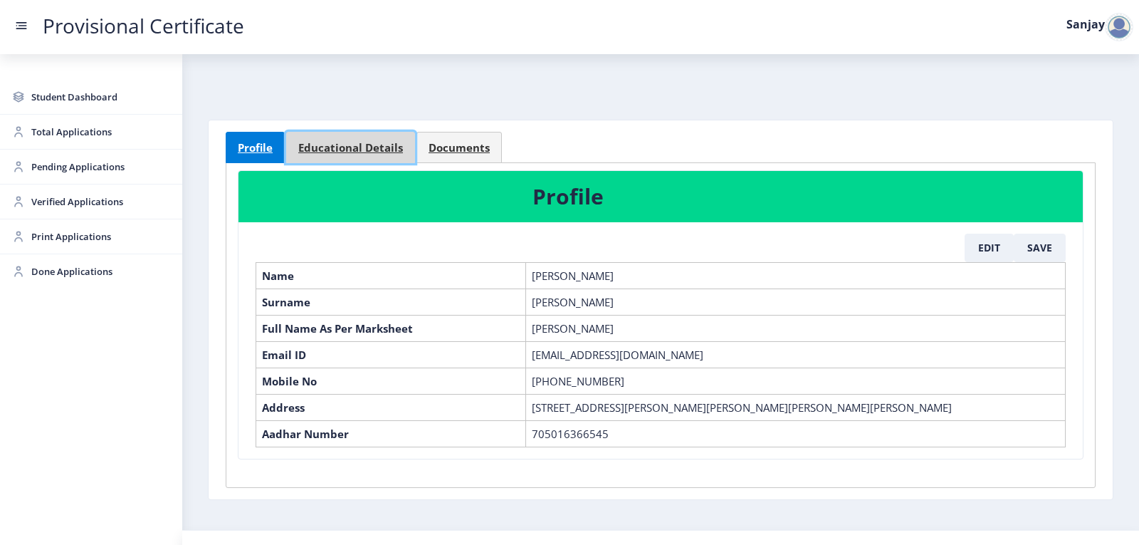
click at [342, 137] on link "Educational Details" at bounding box center [350, 147] width 129 height 31
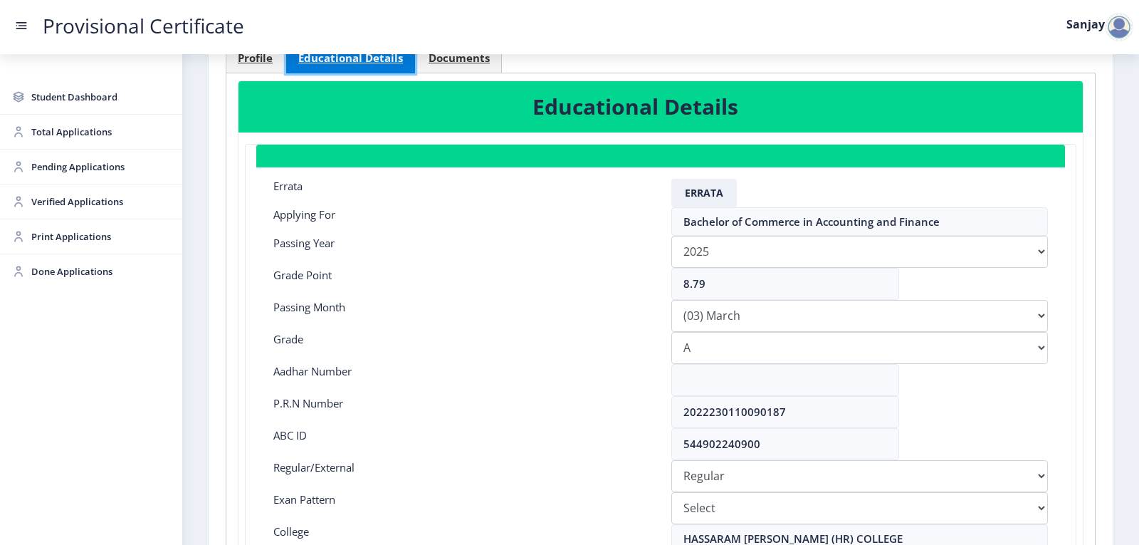
scroll to position [142, 0]
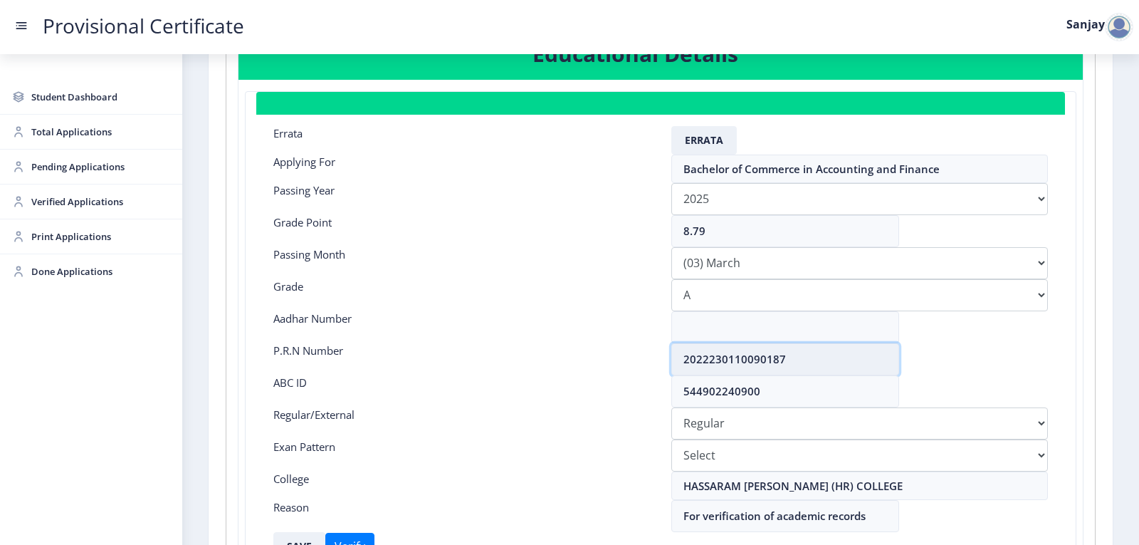
drag, startPoint x: 681, startPoint y: 357, endPoint x: 790, endPoint y: 353, distance: 109.0
click at [790, 353] on input "2022230110090187" at bounding box center [786, 359] width 228 height 32
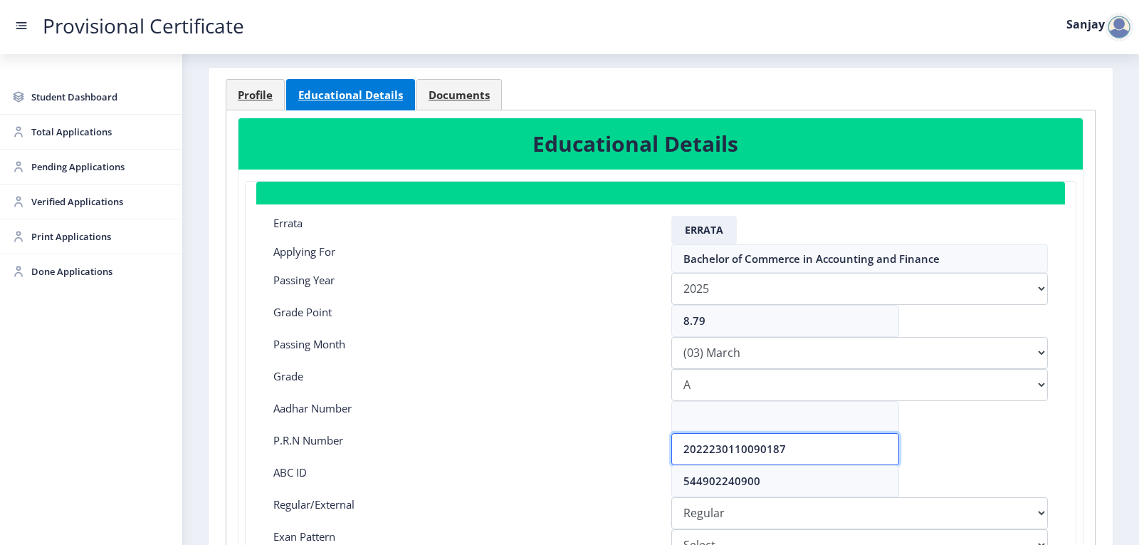
scroll to position [0, 0]
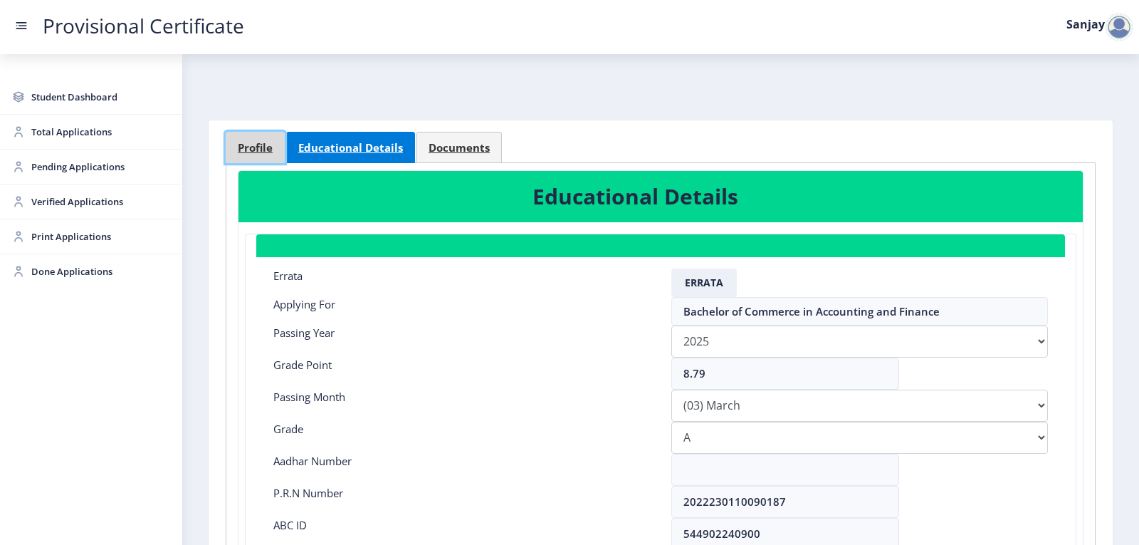
click at [252, 143] on span "Profile" at bounding box center [255, 147] width 35 height 11
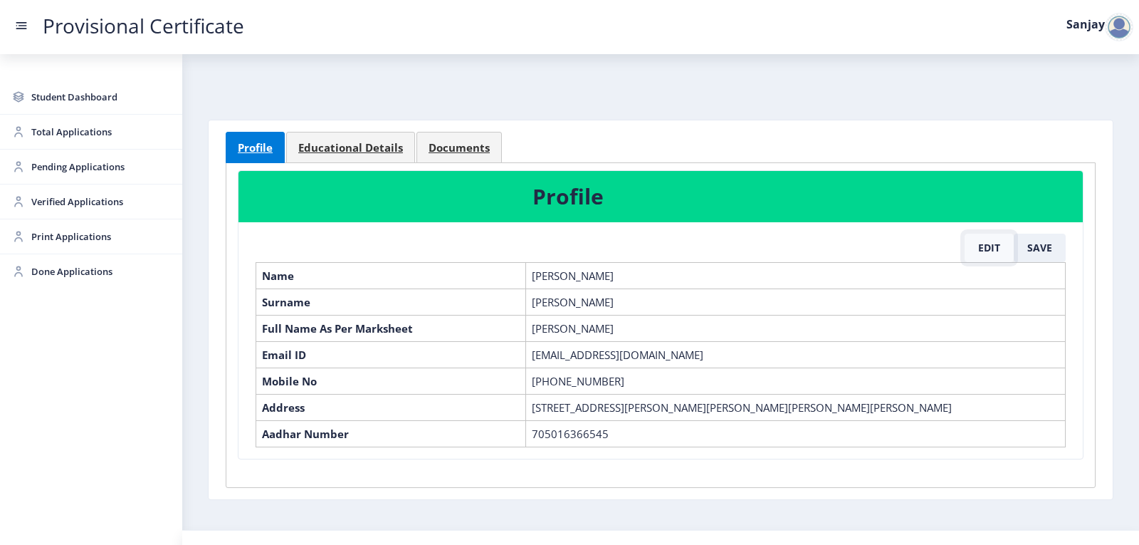
click at [983, 247] on button "Edit" at bounding box center [989, 248] width 49 height 28
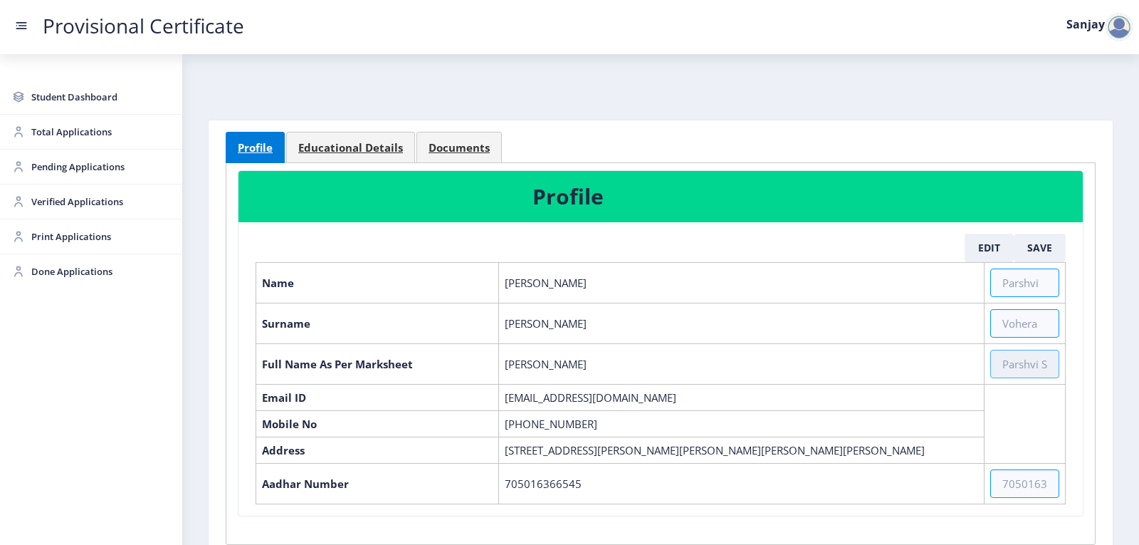
click at [1002, 359] on input "text" at bounding box center [1025, 364] width 69 height 28
paste input "[PERSON_NAME] [PERSON_NAME]"
type input "[PERSON_NAME] [PERSON_NAME]"
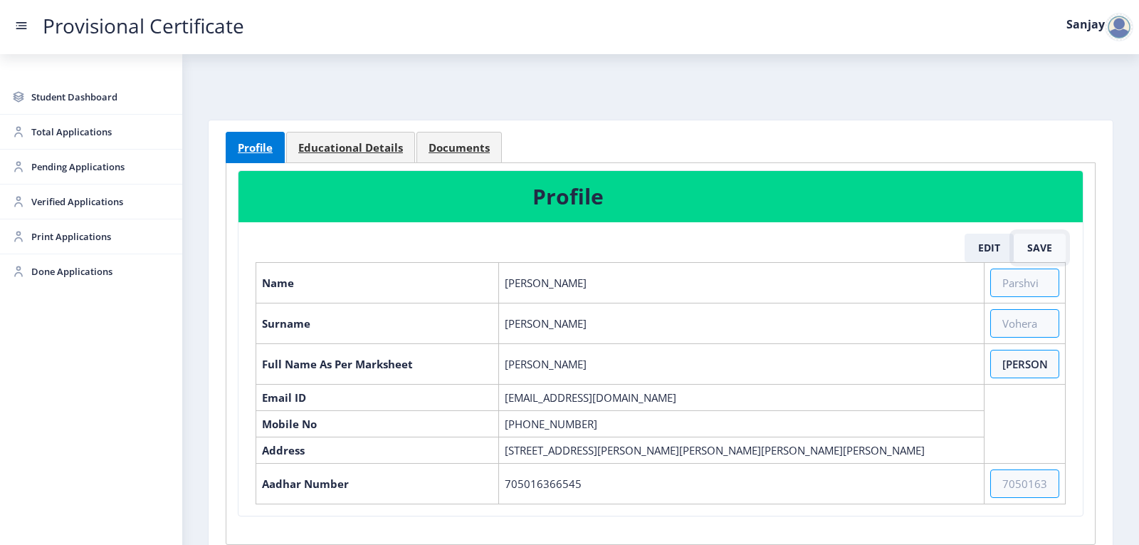
click at [1045, 254] on button "Save" at bounding box center [1040, 248] width 52 height 28
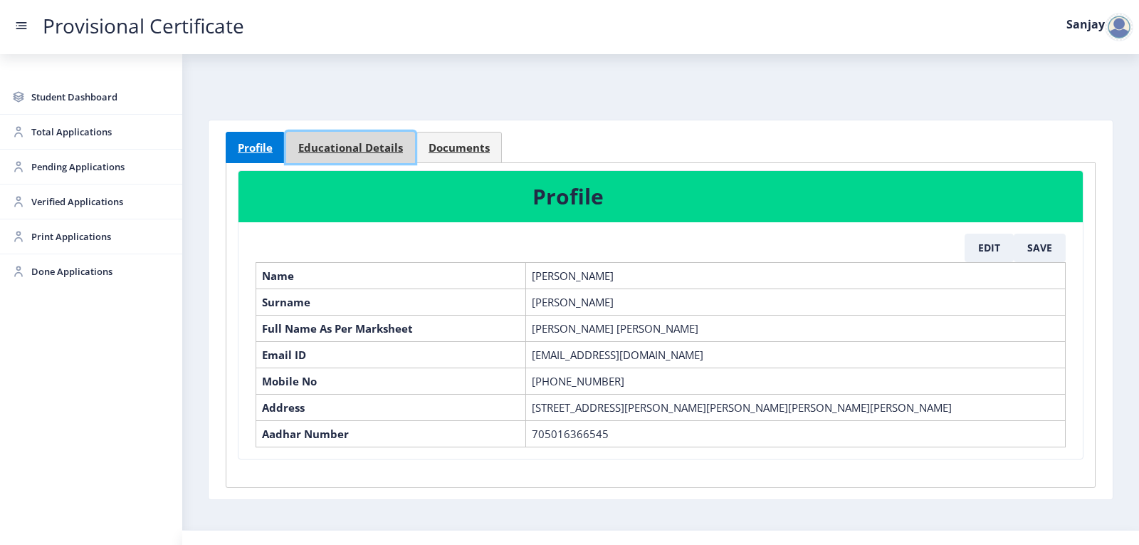
click at [367, 142] on span "Educational Details" at bounding box center [350, 147] width 105 height 11
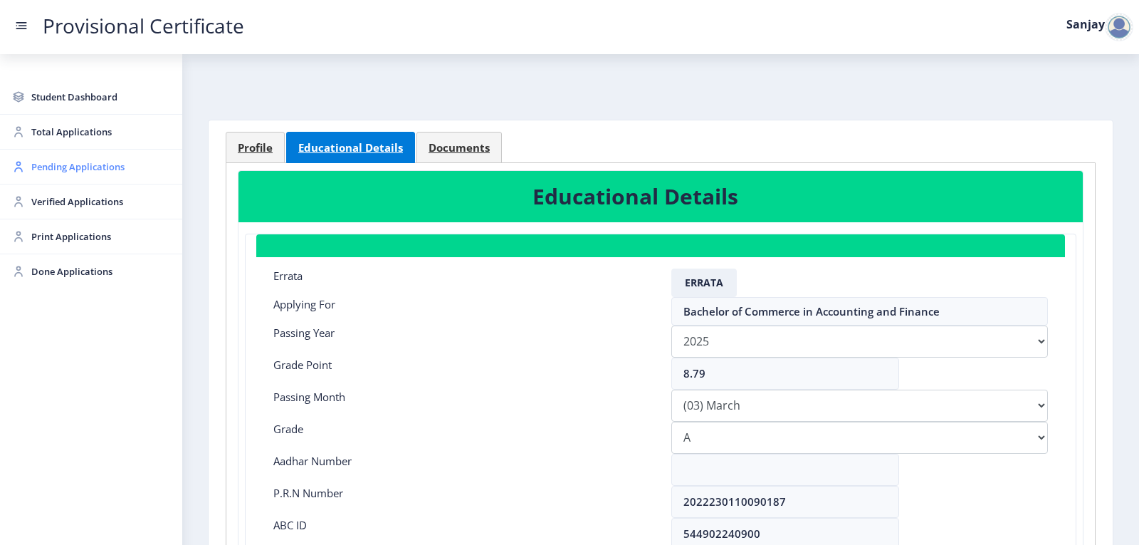
click at [91, 168] on span "Pending Applications" at bounding box center [101, 166] width 140 height 17
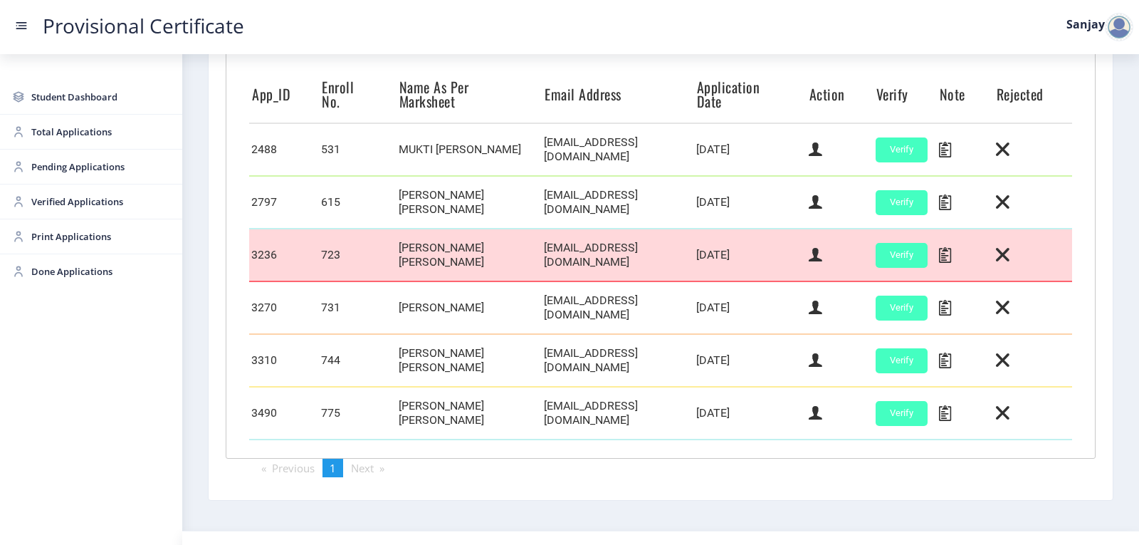
scroll to position [403, 0]
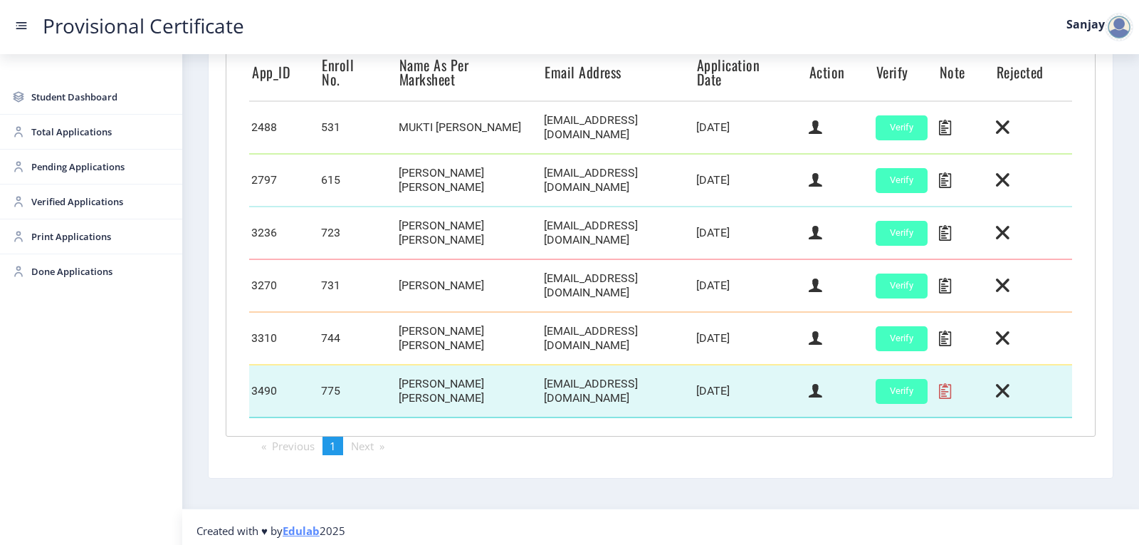
click at [946, 385] on icon at bounding box center [945, 391] width 12 height 19
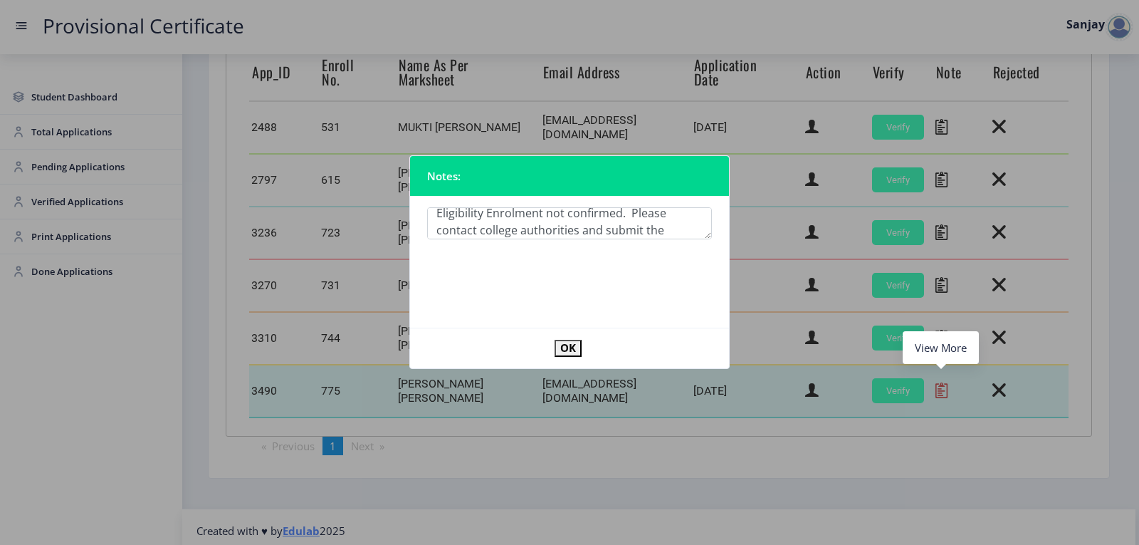
scroll to position [25, 0]
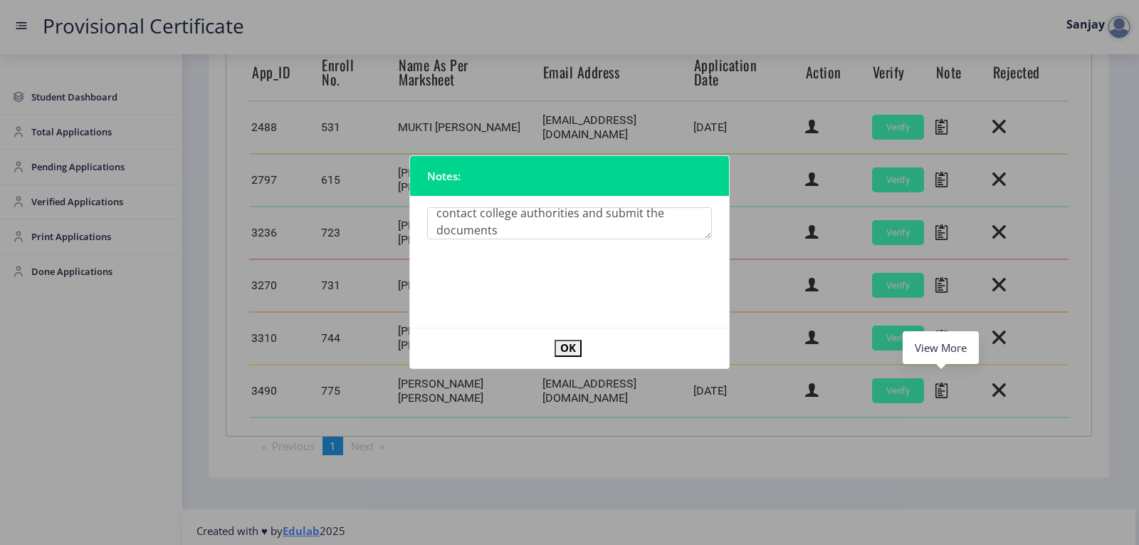
type textarea "Eligibility Enrolment not confirmed. Please contact college authorities and sub…"
click at [565, 345] on button "OK" at bounding box center [568, 348] width 27 height 16
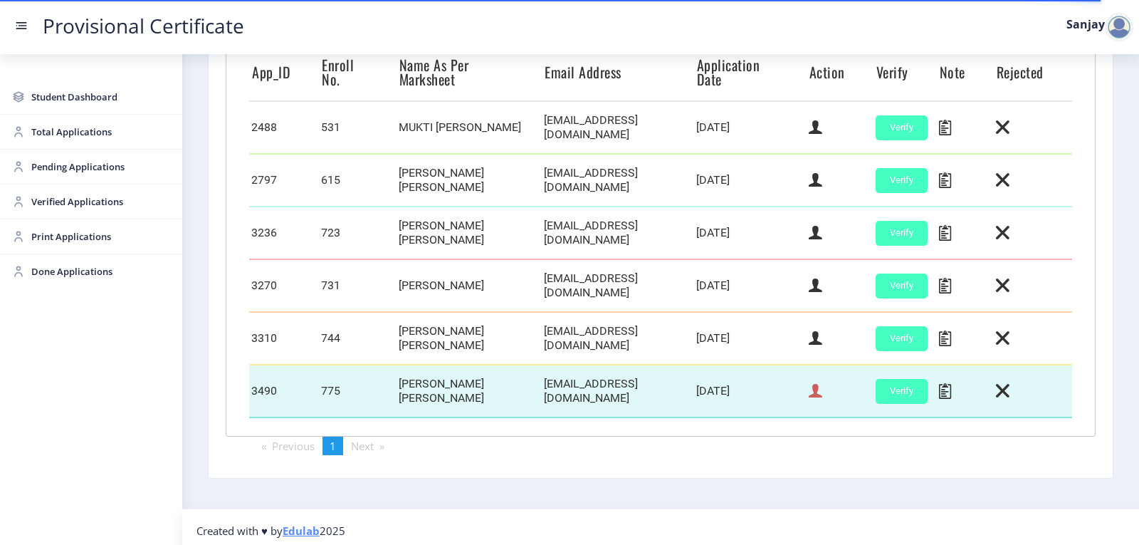
click at [814, 386] on icon at bounding box center [816, 391] width 14 height 19
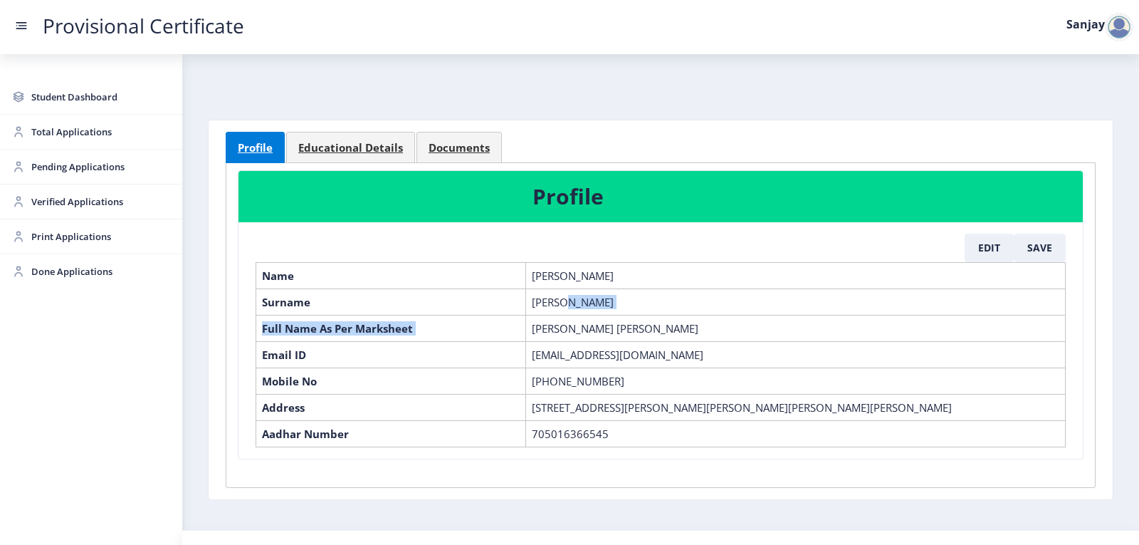
drag, startPoint x: 531, startPoint y: 323, endPoint x: 666, endPoint y: 303, distance: 136.9
click at [672, 302] on thead "Name [PERSON_NAME] Surname [PERSON_NAME] Full Name As Per Marksheet [PERSON_NAM…" at bounding box center [661, 354] width 810 height 184
click at [463, 330] on th "Full Name As Per Marksheet" at bounding box center [391, 328] width 270 height 26
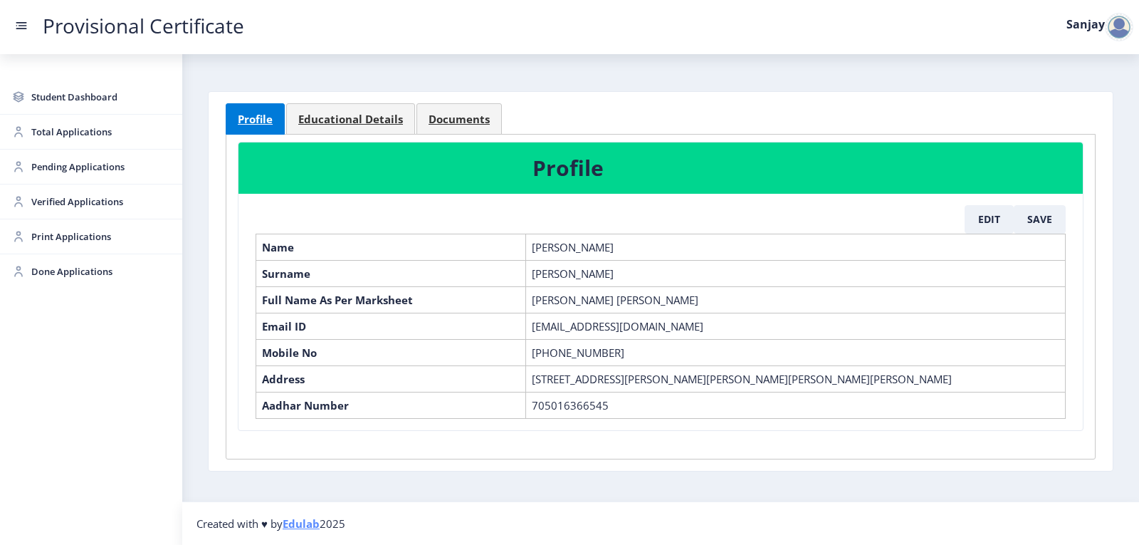
click at [701, 286] on td "[PERSON_NAME] [PERSON_NAME]" at bounding box center [796, 299] width 540 height 26
click at [531, 286] on td "[PERSON_NAME] [PERSON_NAME]" at bounding box center [796, 299] width 540 height 26
drag, startPoint x: 531, startPoint y: 284, endPoint x: 730, endPoint y: 273, distance: 199.7
click at [730, 286] on td "[PERSON_NAME] [PERSON_NAME]" at bounding box center [796, 299] width 540 height 26
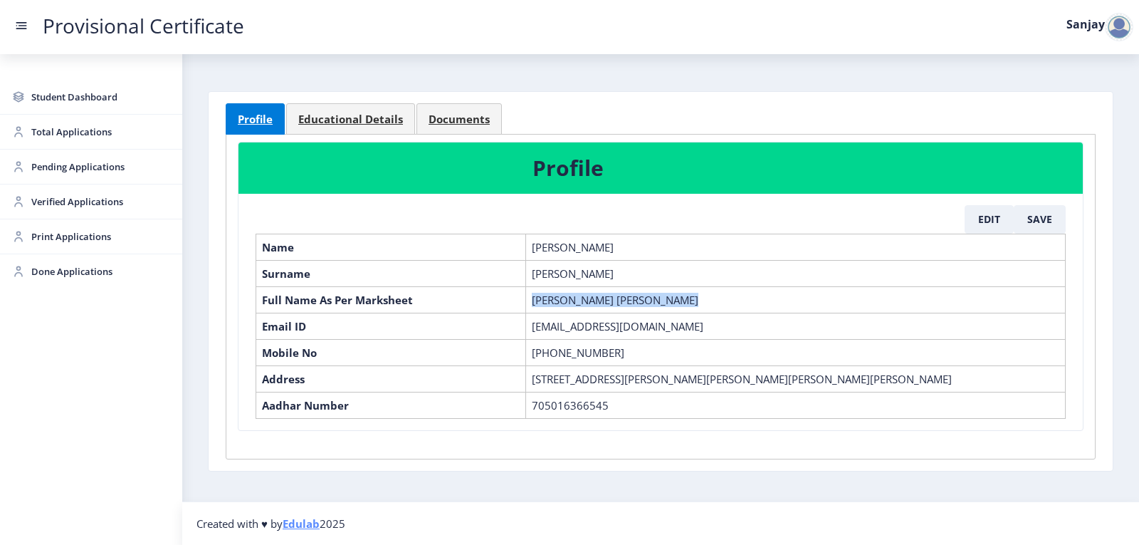
copy td "[PERSON_NAME] [PERSON_NAME]"
click at [356, 114] on span "Educational Details" at bounding box center [350, 119] width 105 height 11
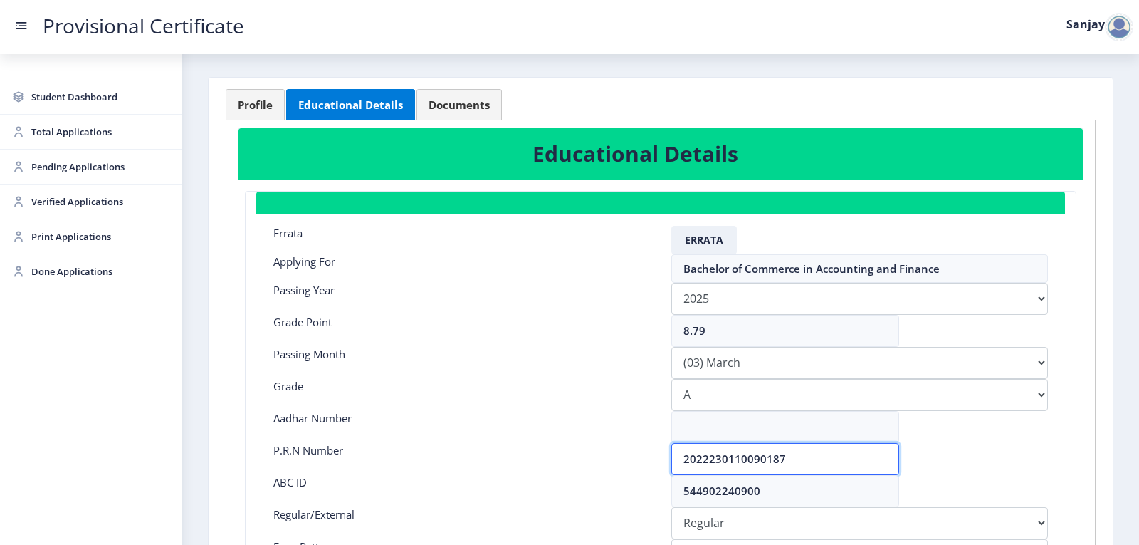
drag, startPoint x: 786, startPoint y: 452, endPoint x: 489, endPoint y: 476, distance: 298.0
click at [489, 476] on nb-card-body "Errata Errata Applying For Bachelor of Commerce in Accounting and Finance Passi…" at bounding box center [660, 442] width 809 height 457
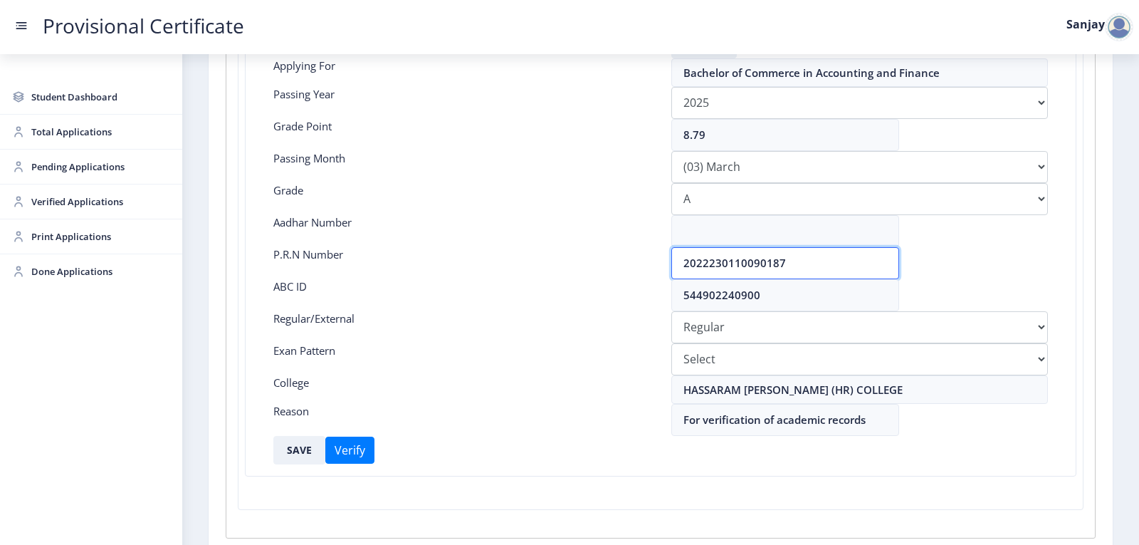
scroll to position [256, 0]
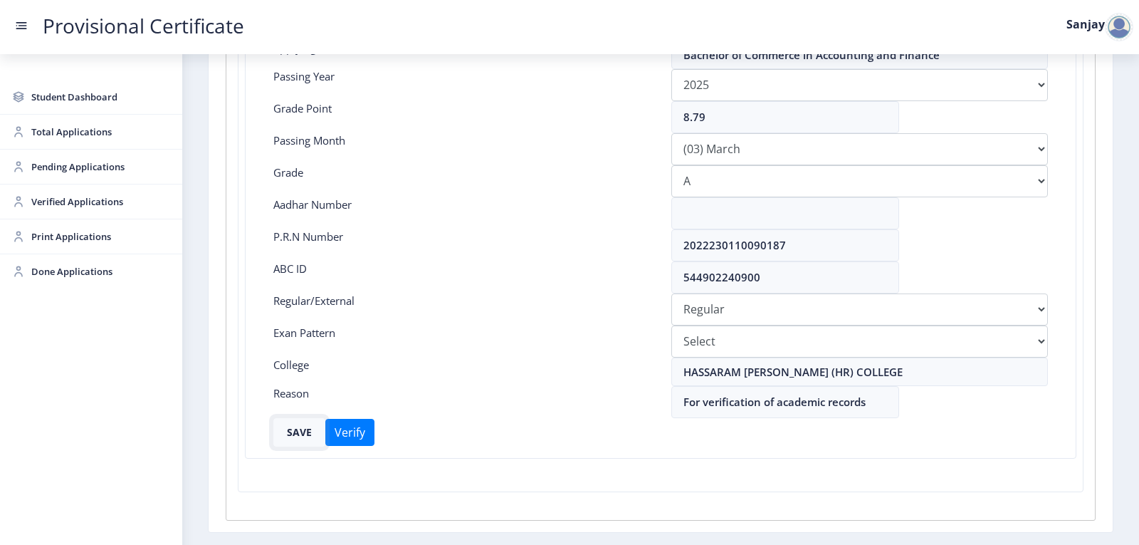
click at [290, 430] on button "SAVE" at bounding box center [299, 432] width 52 height 28
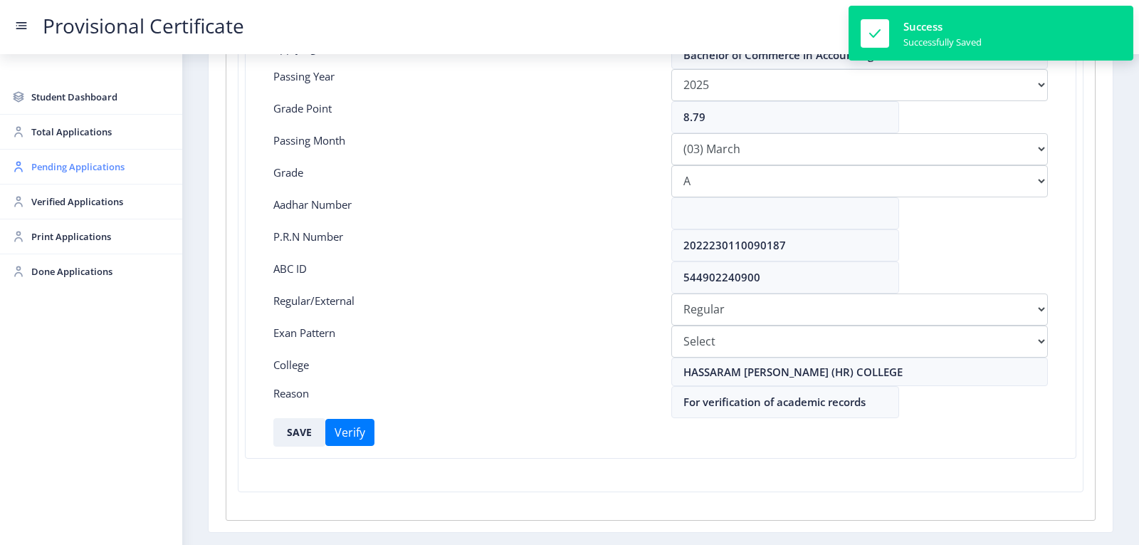
click at [51, 170] on span "Pending Applications" at bounding box center [101, 166] width 140 height 17
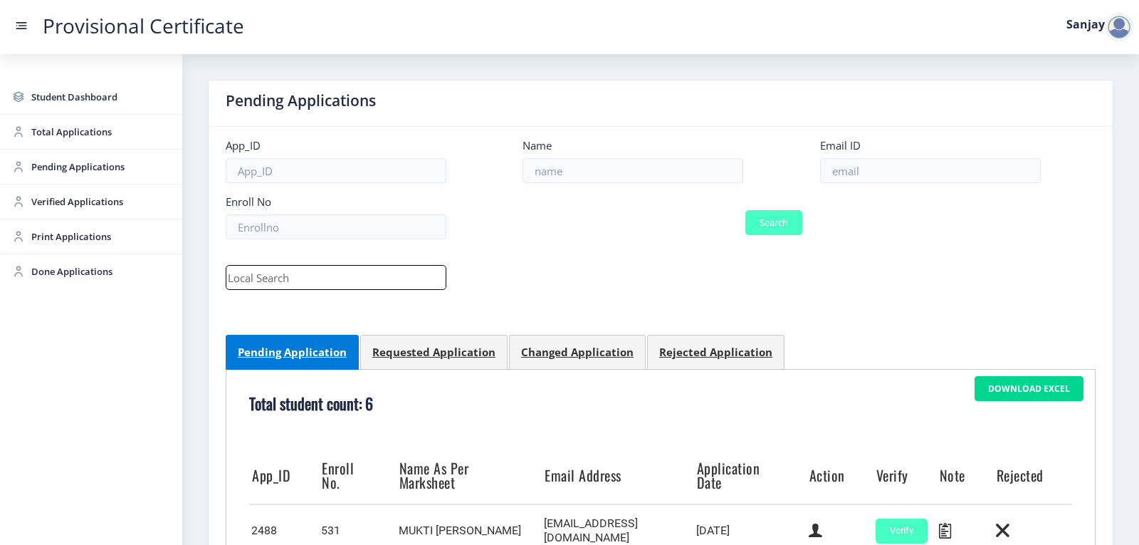
click at [1115, 24] on div at bounding box center [1119, 27] width 28 height 28
click at [1085, 110] on span "Log out" at bounding box center [1082, 103] width 91 height 17
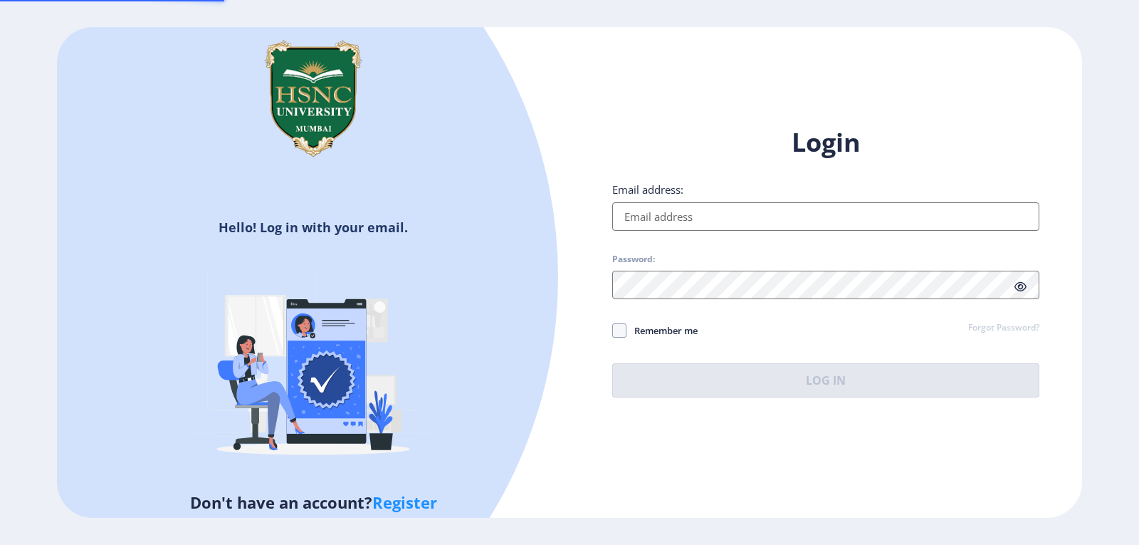
type input "[EMAIL_ADDRESS][DOMAIN_NAME]"
